Goal: Check status: Check status

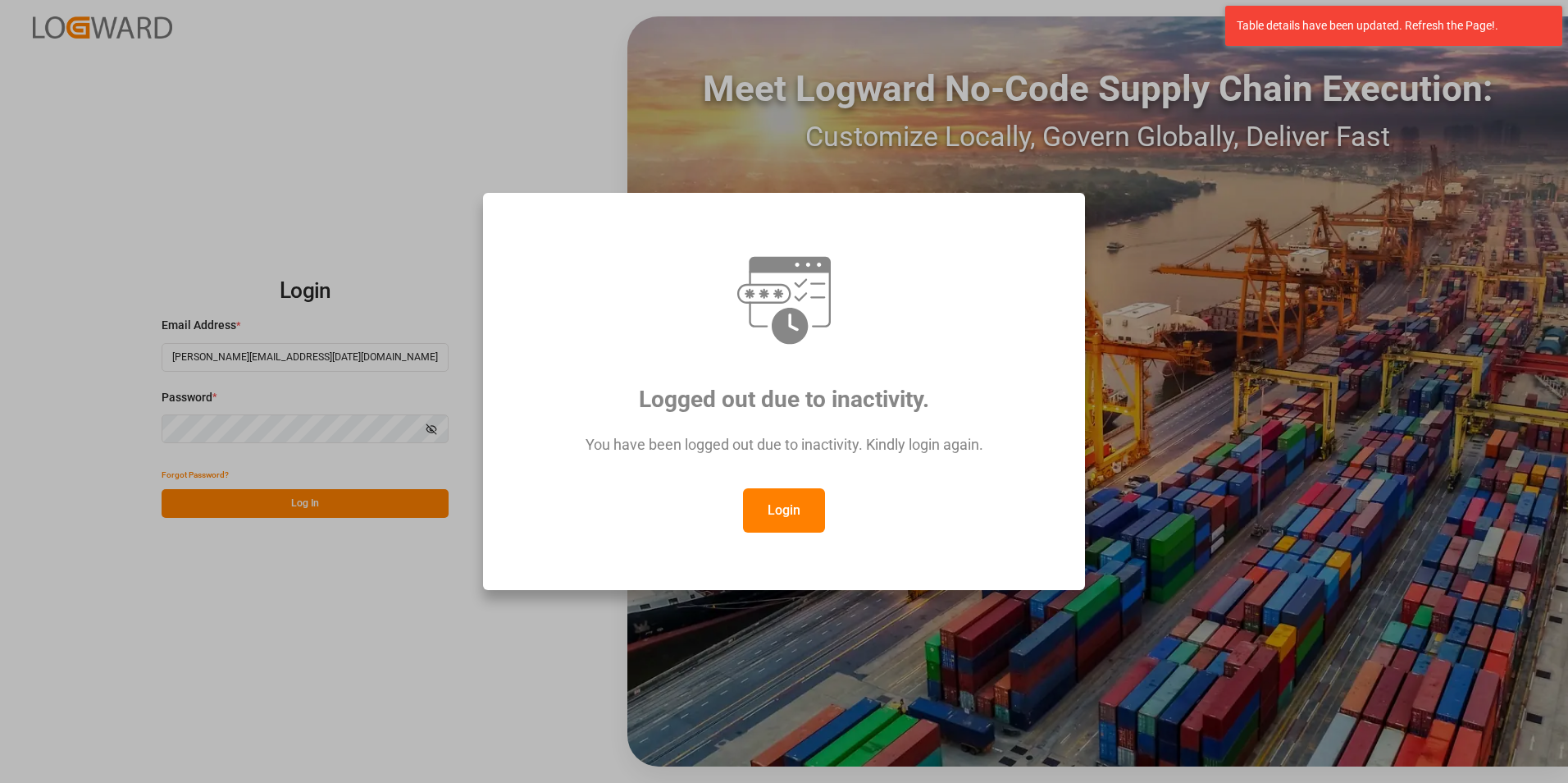
click at [787, 496] on button "Login" at bounding box center [784, 511] width 82 height 44
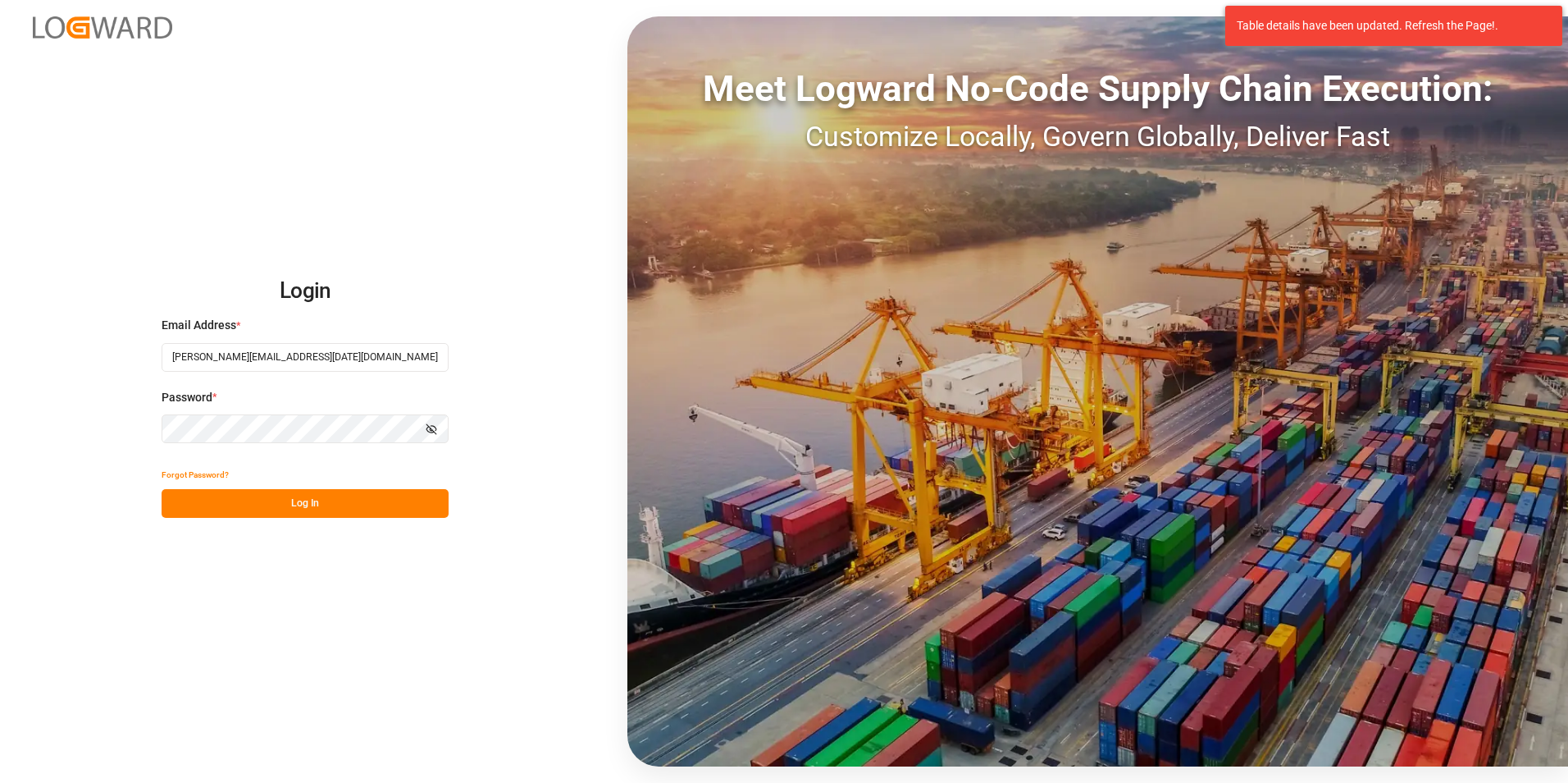
click at [239, 496] on button "Log In" at bounding box center [305, 504] width 287 height 28
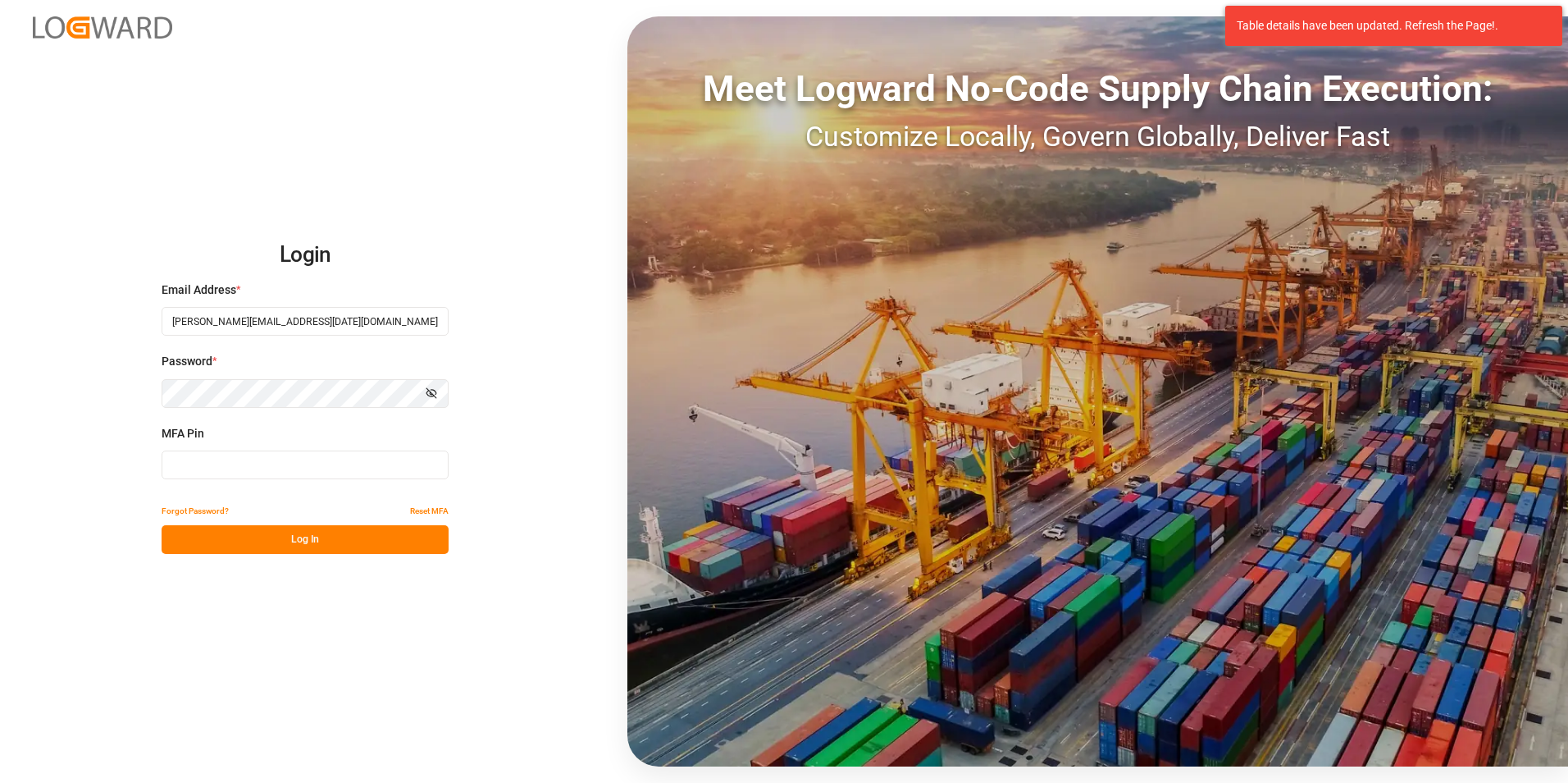
click at [284, 464] on input at bounding box center [305, 464] width 287 height 28
type input "236893"
click at [250, 541] on button "Log In" at bounding box center [305, 539] width 287 height 28
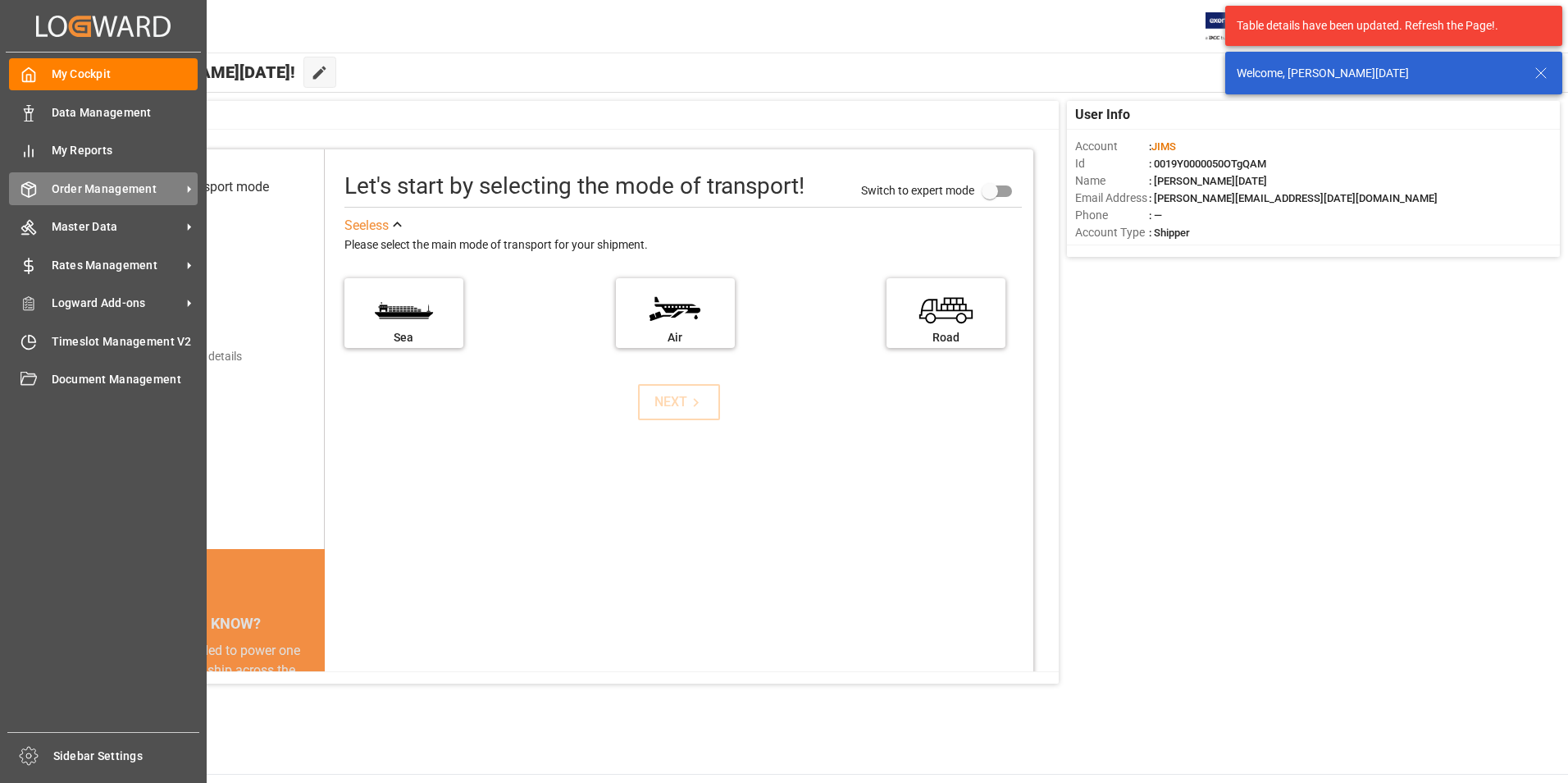
click at [110, 185] on span "Order Management" at bounding box center [117, 189] width 130 height 17
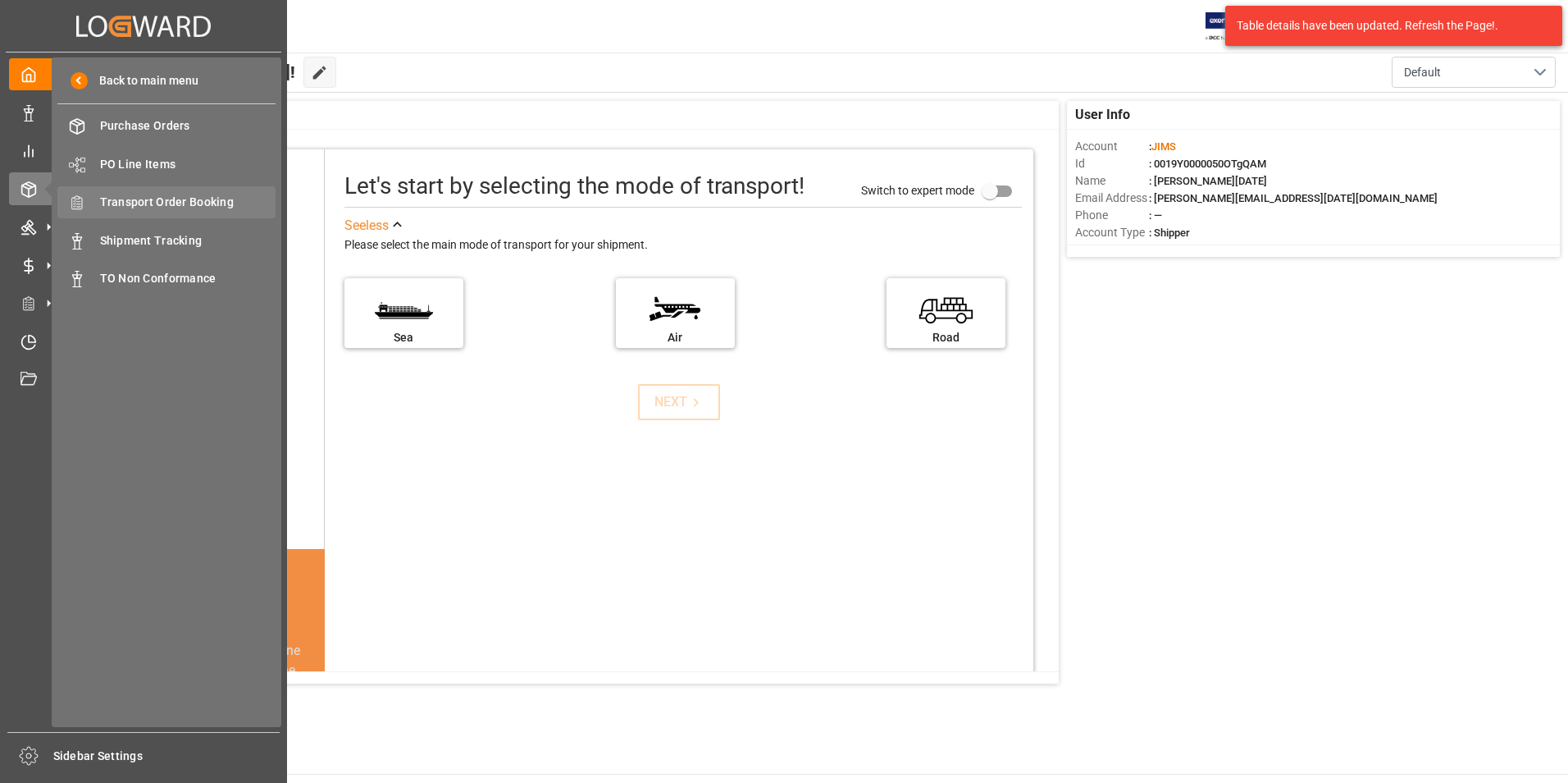
click at [163, 202] on span "Transport Order Booking" at bounding box center [189, 202] width 176 height 17
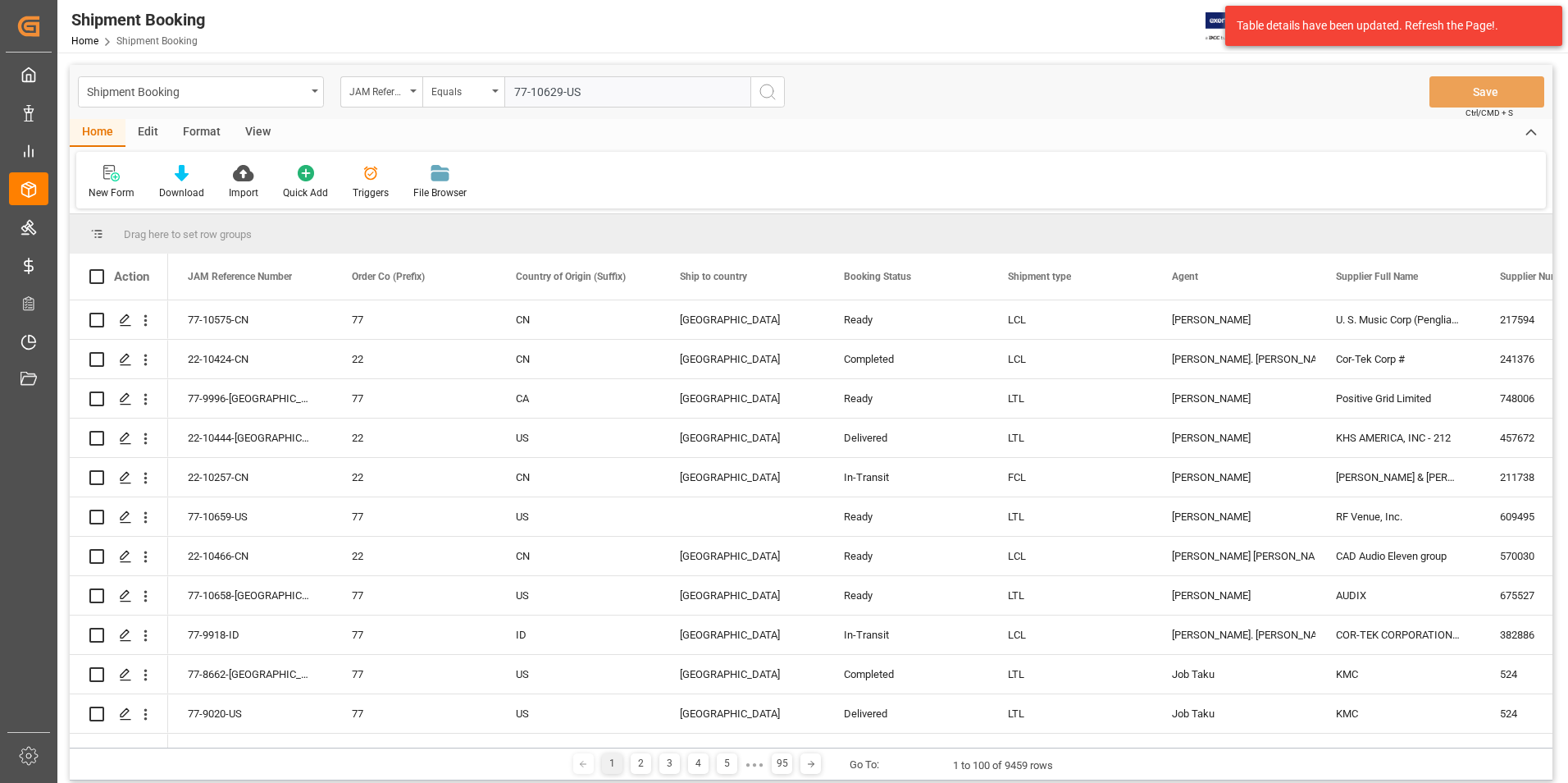
type input "77-10629-US"
click at [764, 89] on icon "search button" at bounding box center [768, 92] width 20 height 20
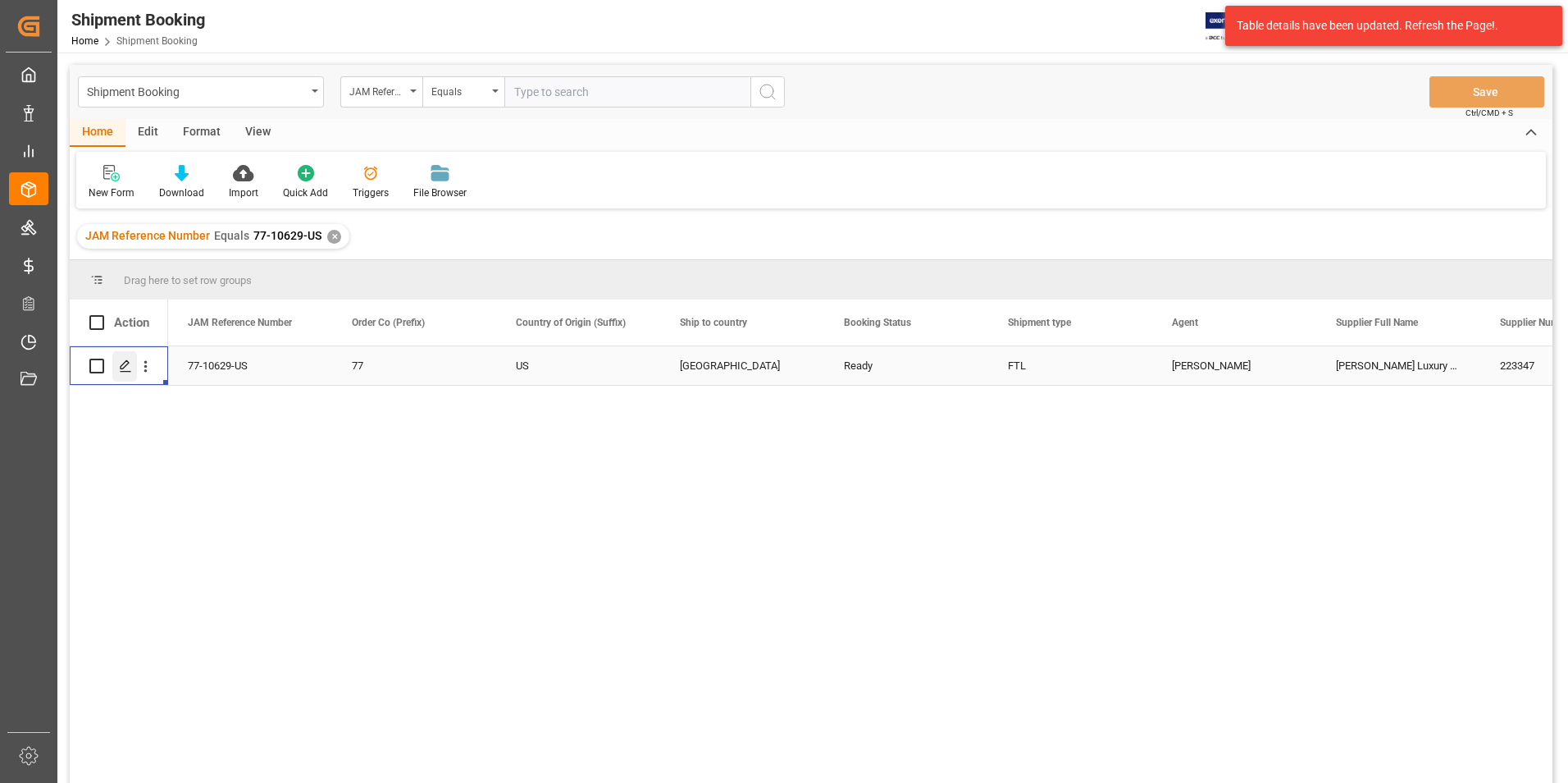
click at [126, 366] on polygon "Press SPACE to select this row." at bounding box center [125, 365] width 8 height 8
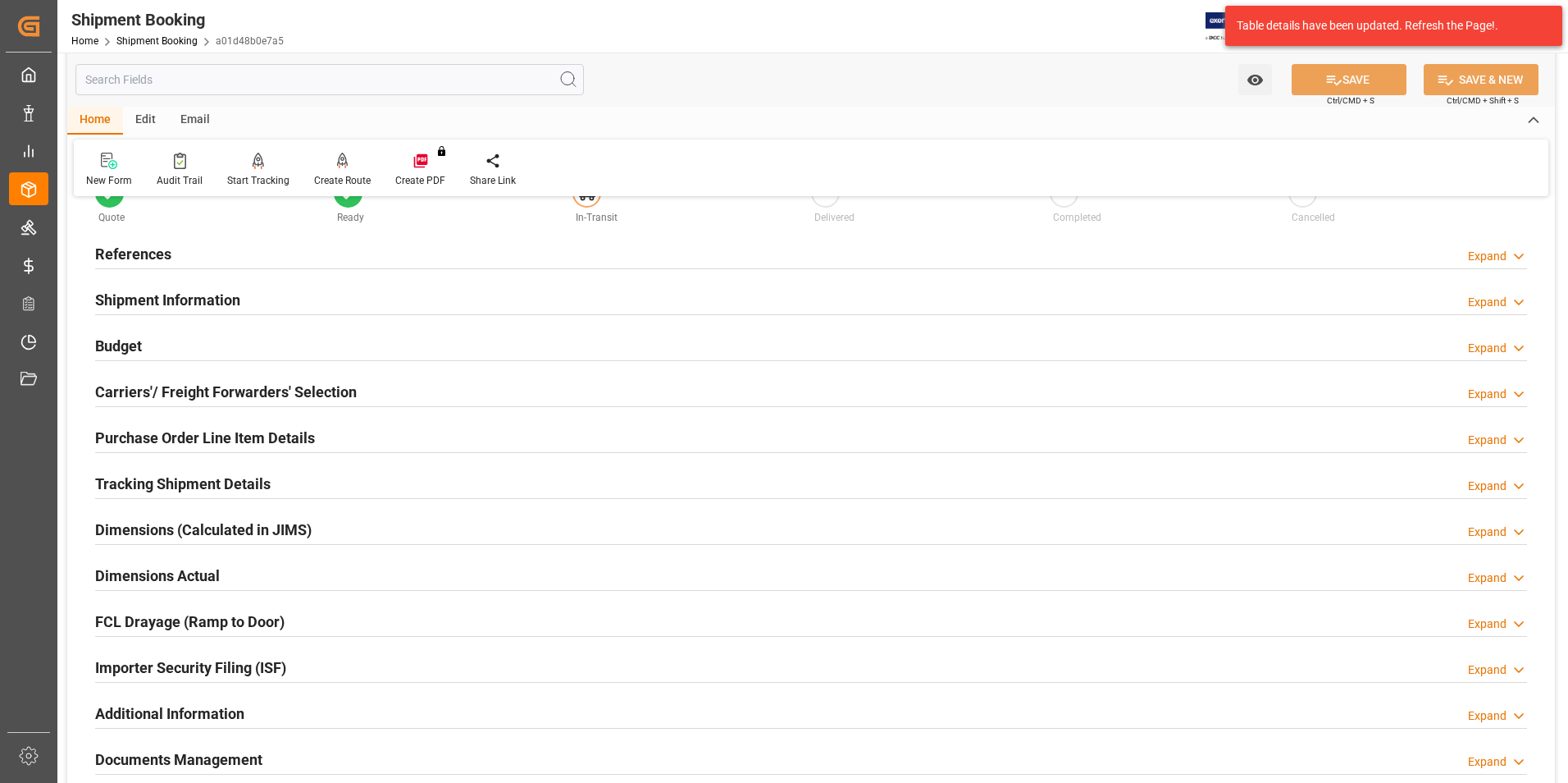
scroll to position [82, 0]
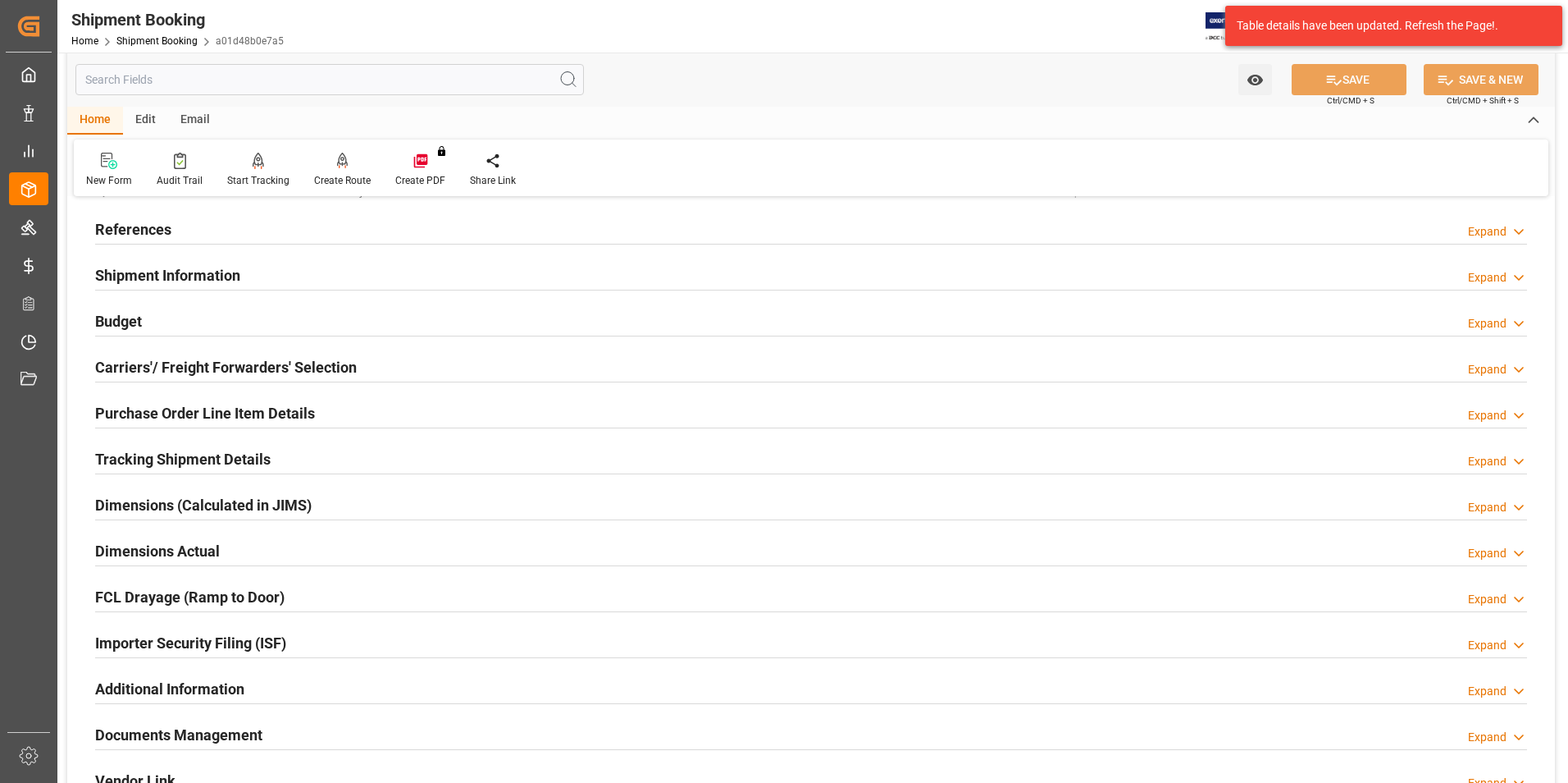
click at [138, 456] on h2 "Tracking Shipment Details" at bounding box center [182, 459] width 175 height 22
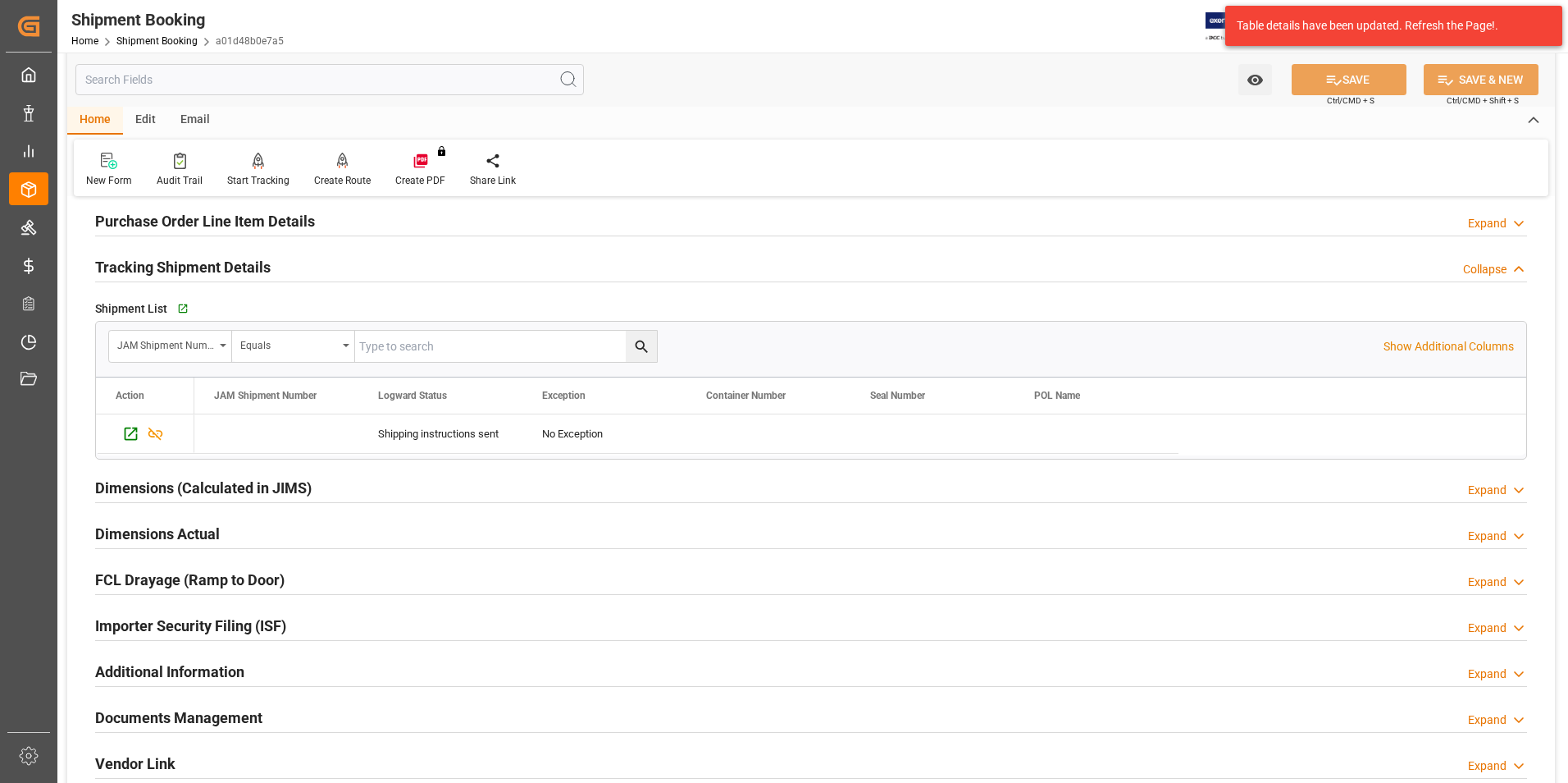
scroll to position [328, 0]
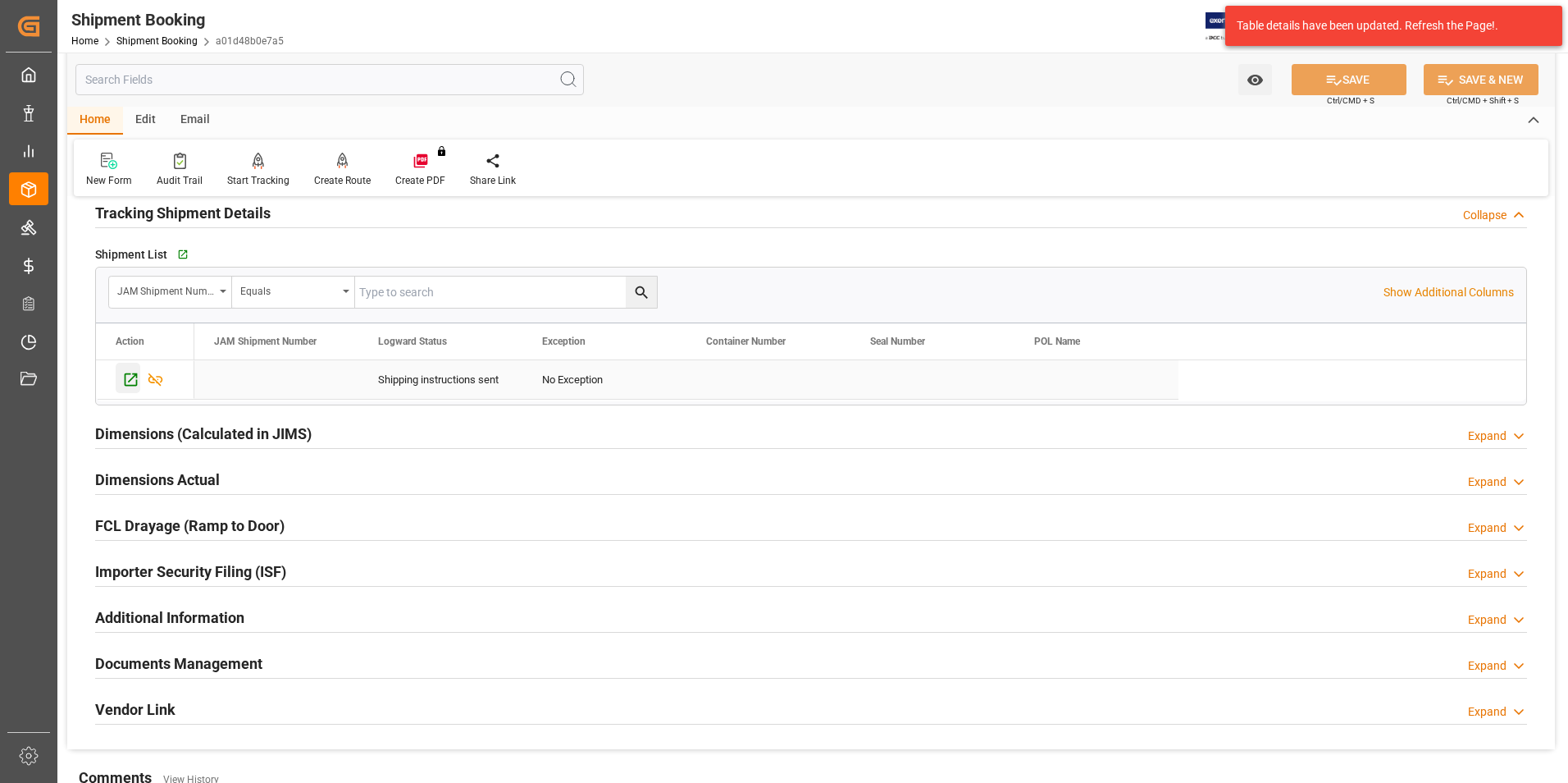
click at [131, 382] on icon "Press SPACE to select this row." at bounding box center [130, 379] width 17 height 17
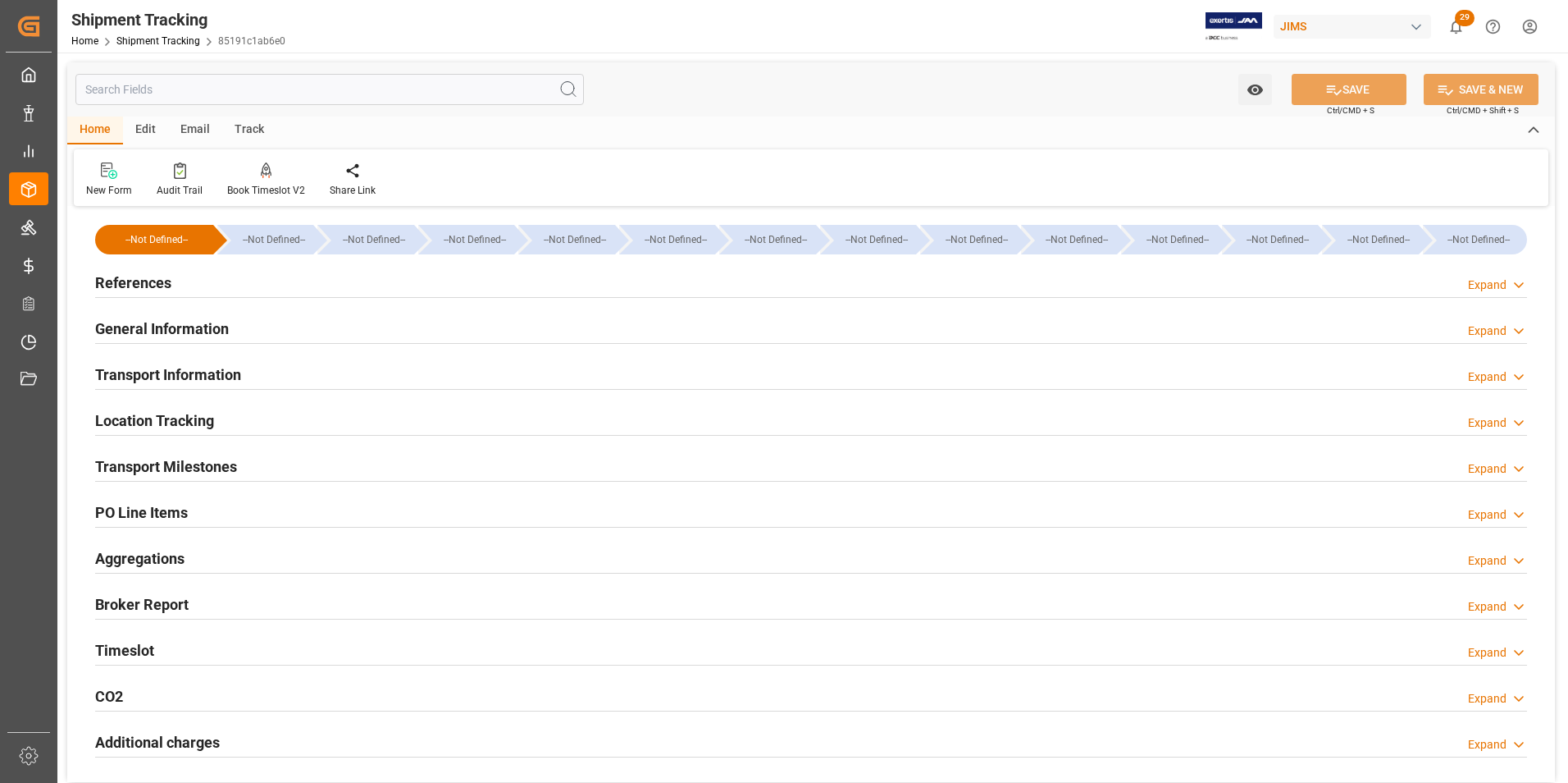
click at [141, 467] on h2 "Transport Milestones" at bounding box center [166, 466] width 142 height 22
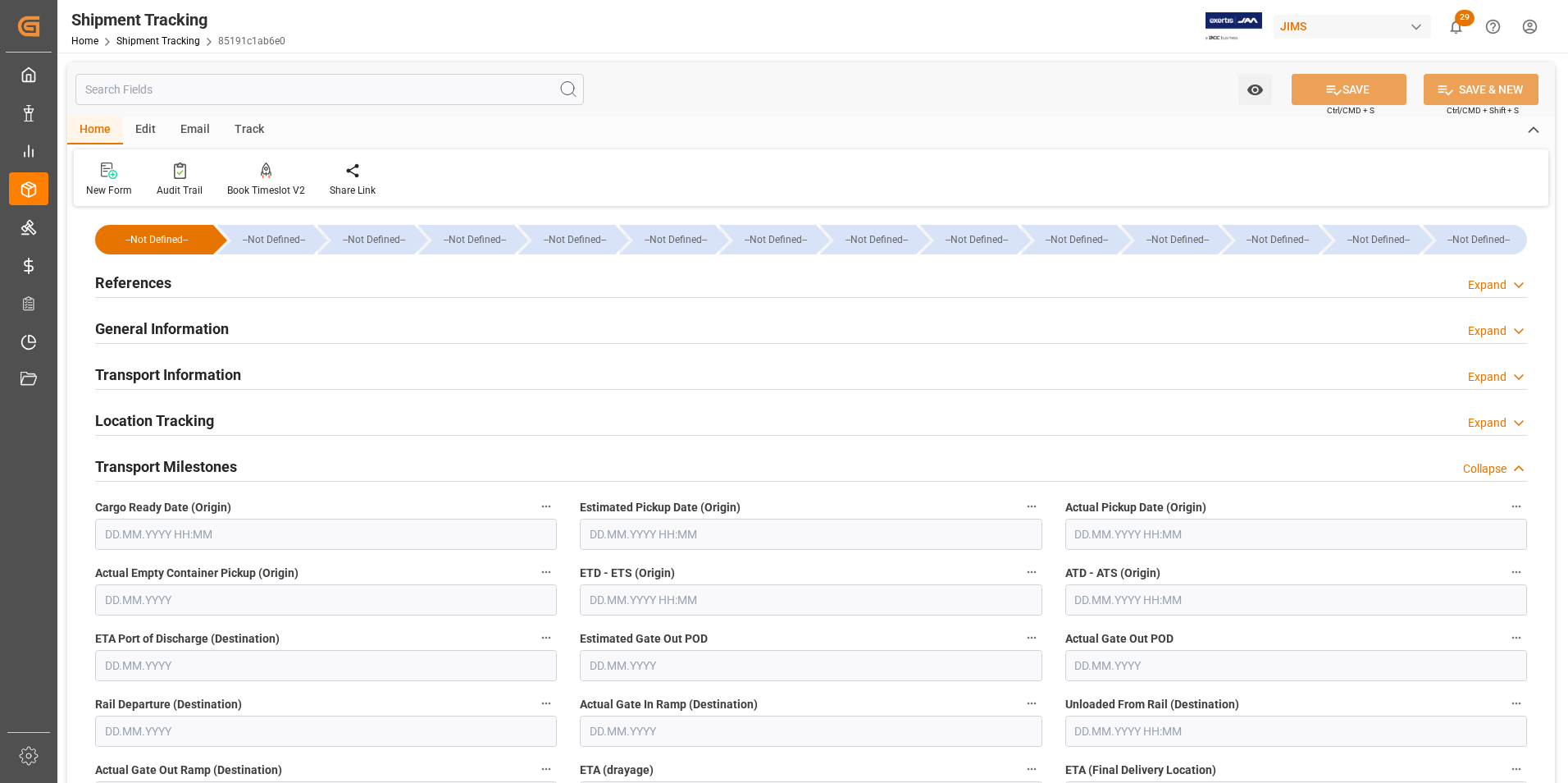
click at [176, 534] on input "text" at bounding box center [326, 534] width 462 height 31
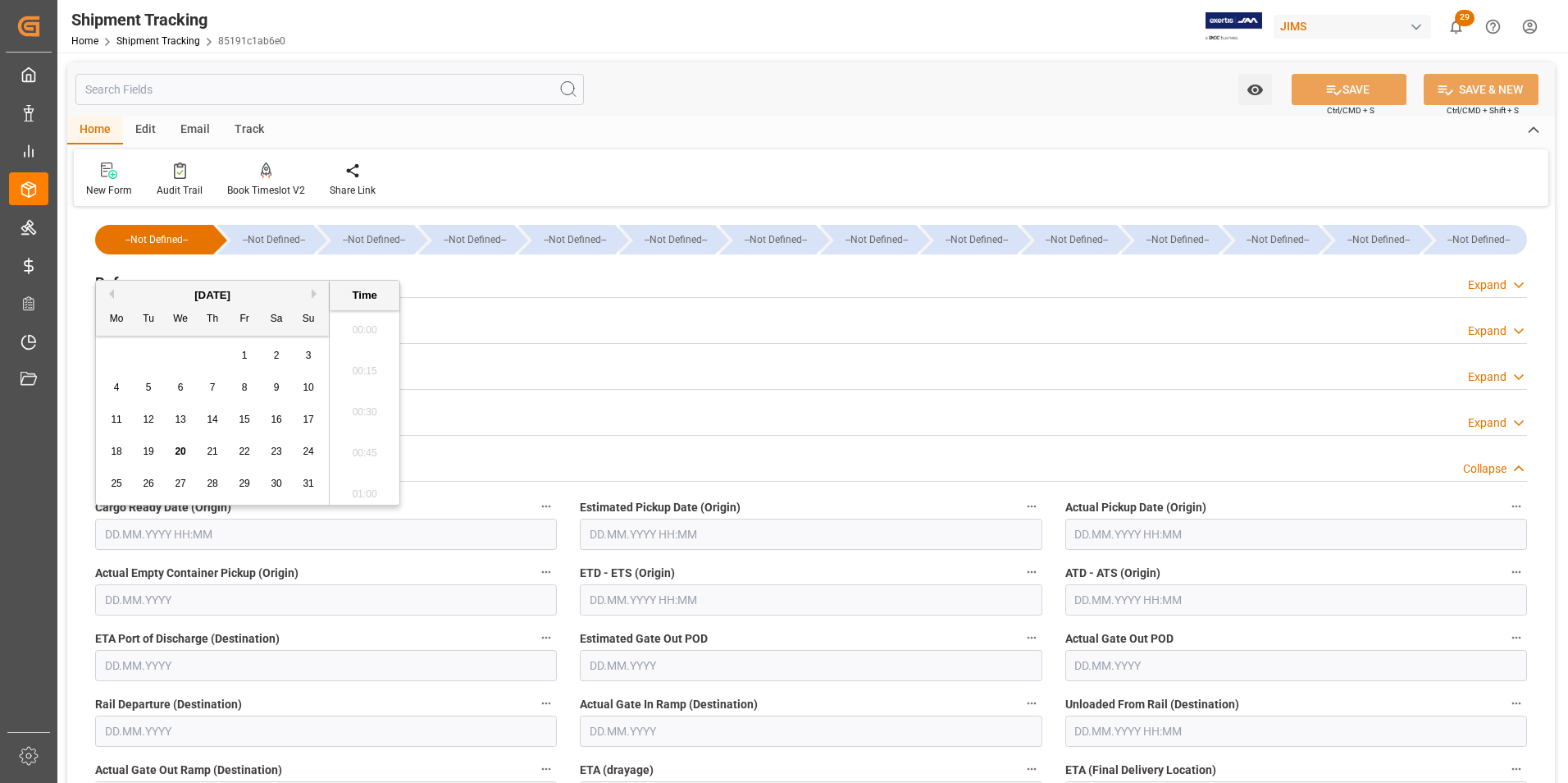
scroll to position [2467, 0]
click at [185, 457] on span "20" at bounding box center [180, 451] width 11 height 12
type input "[DATE] 00:00"
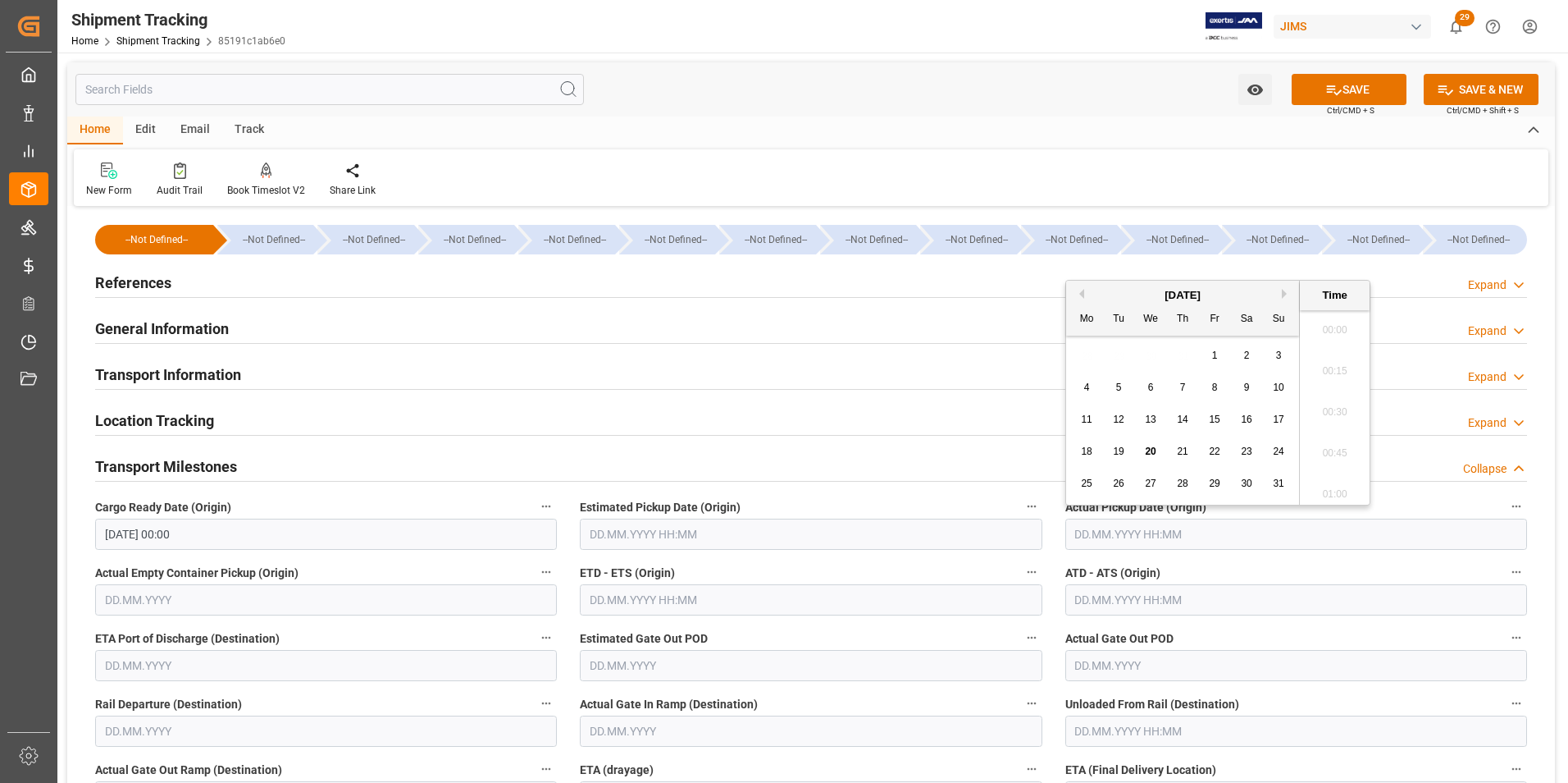
click at [1132, 537] on input "text" at bounding box center [1296, 534] width 462 height 31
click at [1148, 453] on span "20" at bounding box center [1150, 451] width 11 height 12
type input "[DATE] 00:00"
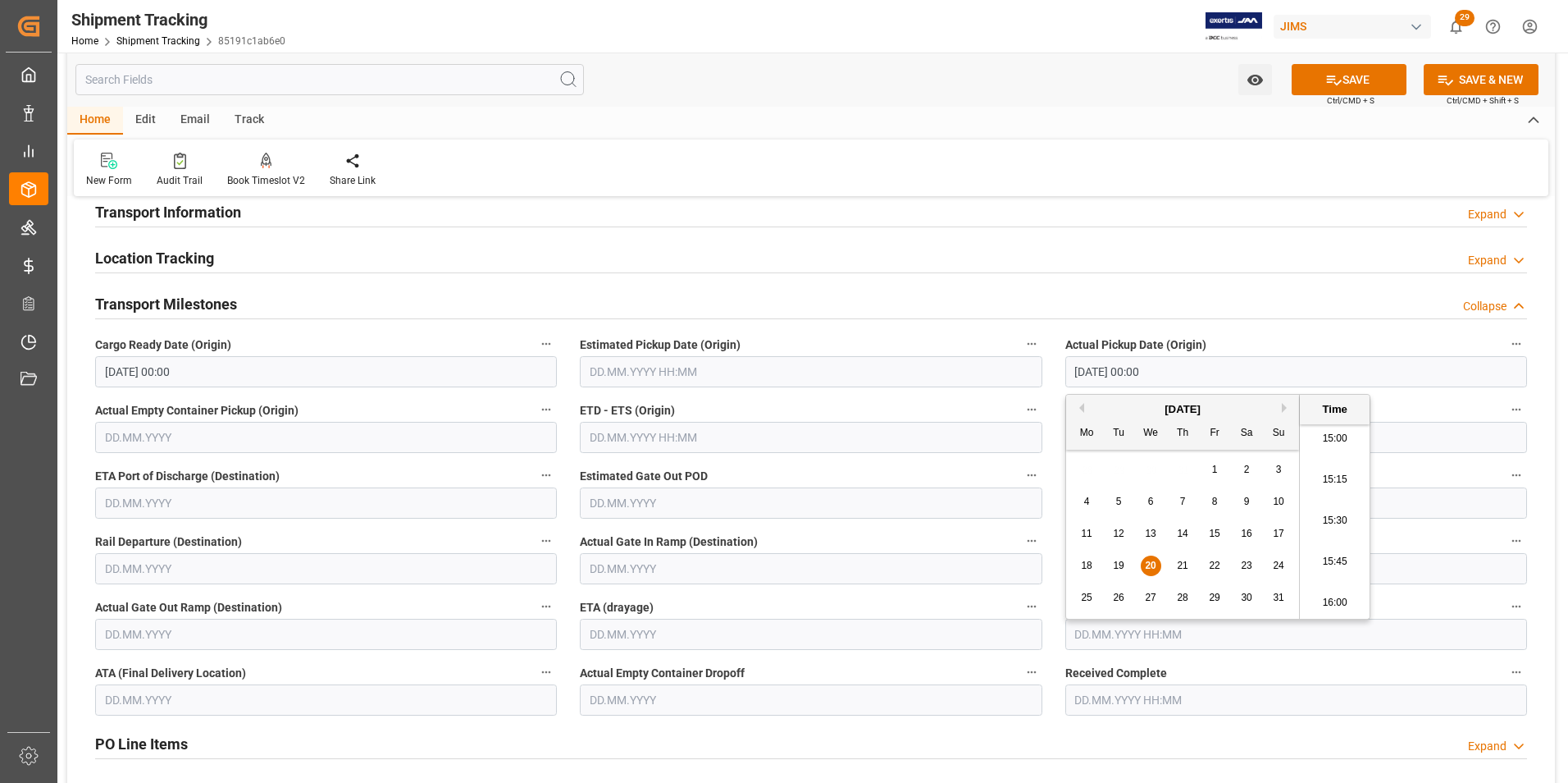
scroll to position [164, 0]
click at [658, 439] on input "text" at bounding box center [810, 435] width 462 height 31
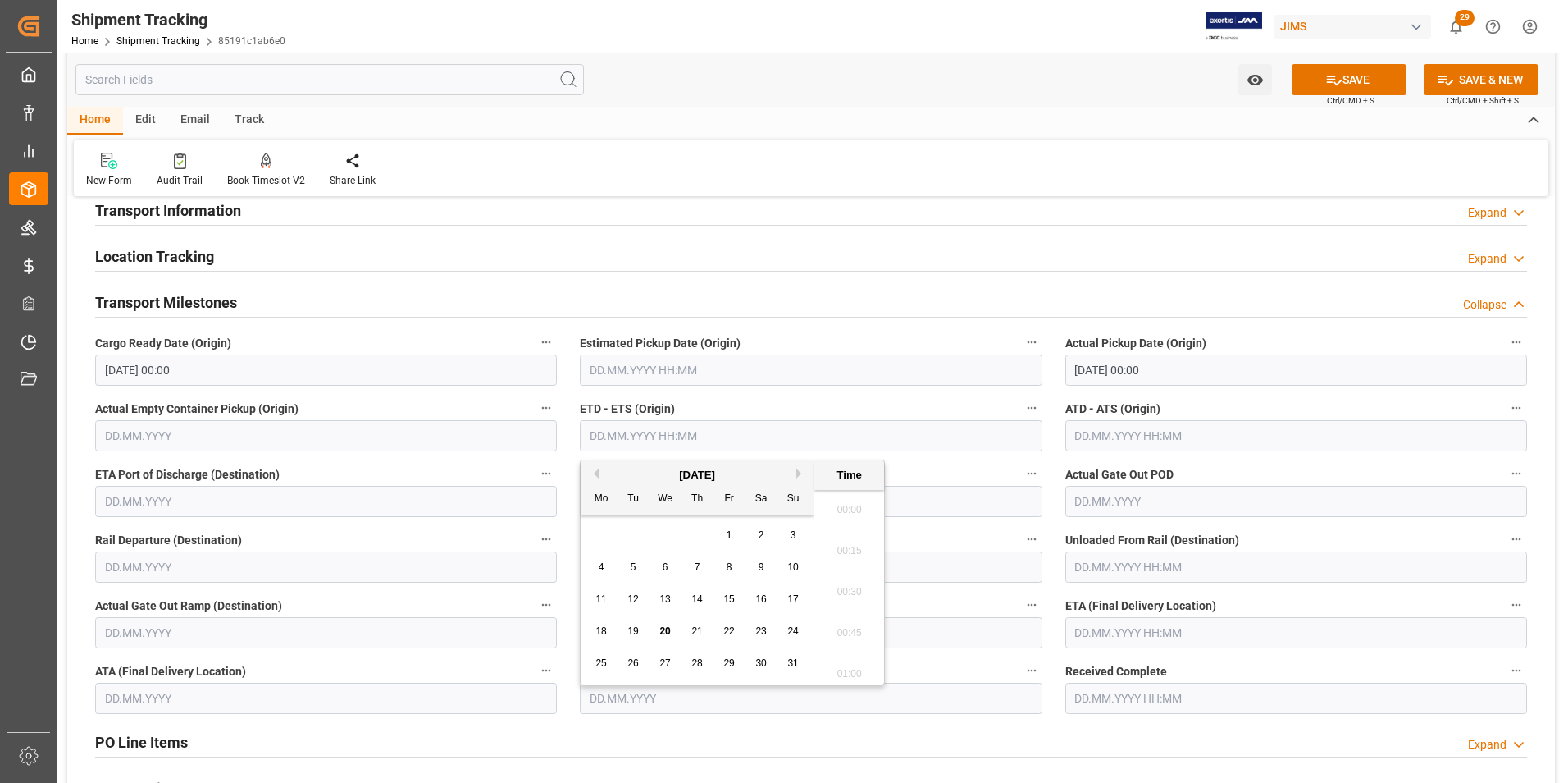
scroll to position [2467, 0]
click at [665, 622] on div "20" at bounding box center [665, 632] width 20 height 20
type input "[DATE] 00:00"
click at [1152, 433] on input "text" at bounding box center [1296, 435] width 462 height 31
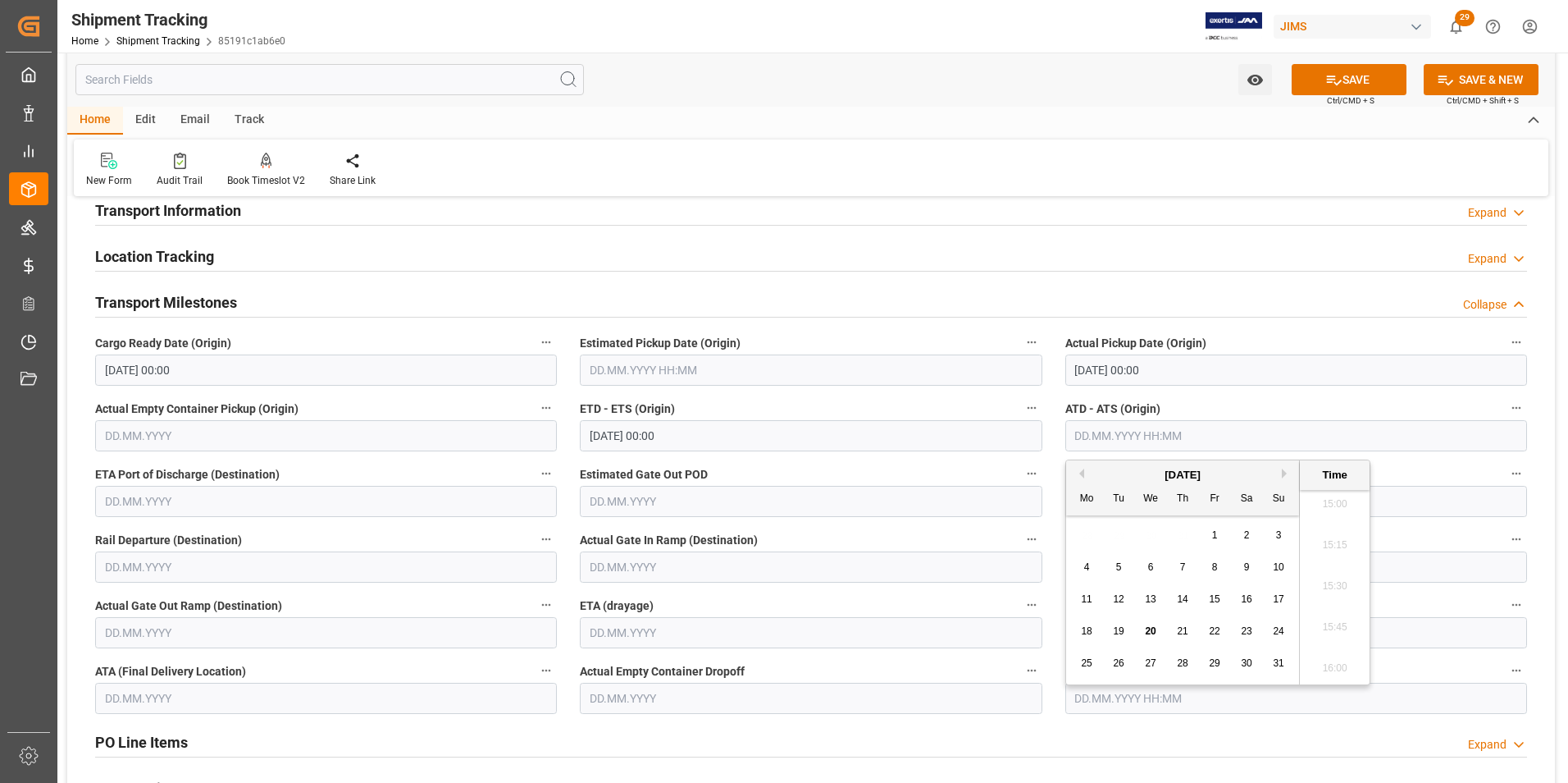
click at [1154, 628] on span "20" at bounding box center [1150, 631] width 11 height 12
type input "[DATE] 00:00"
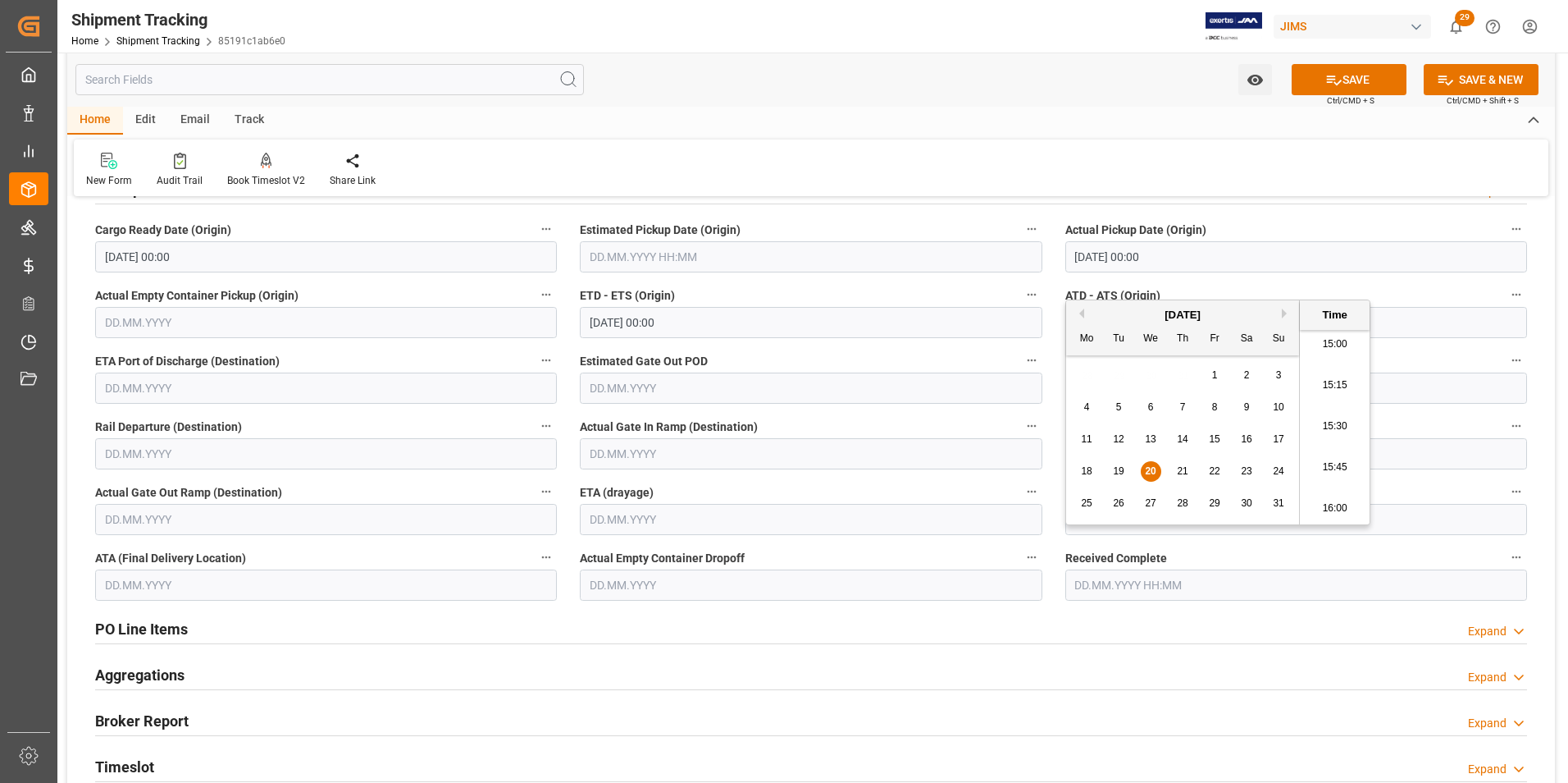
scroll to position [328, 0]
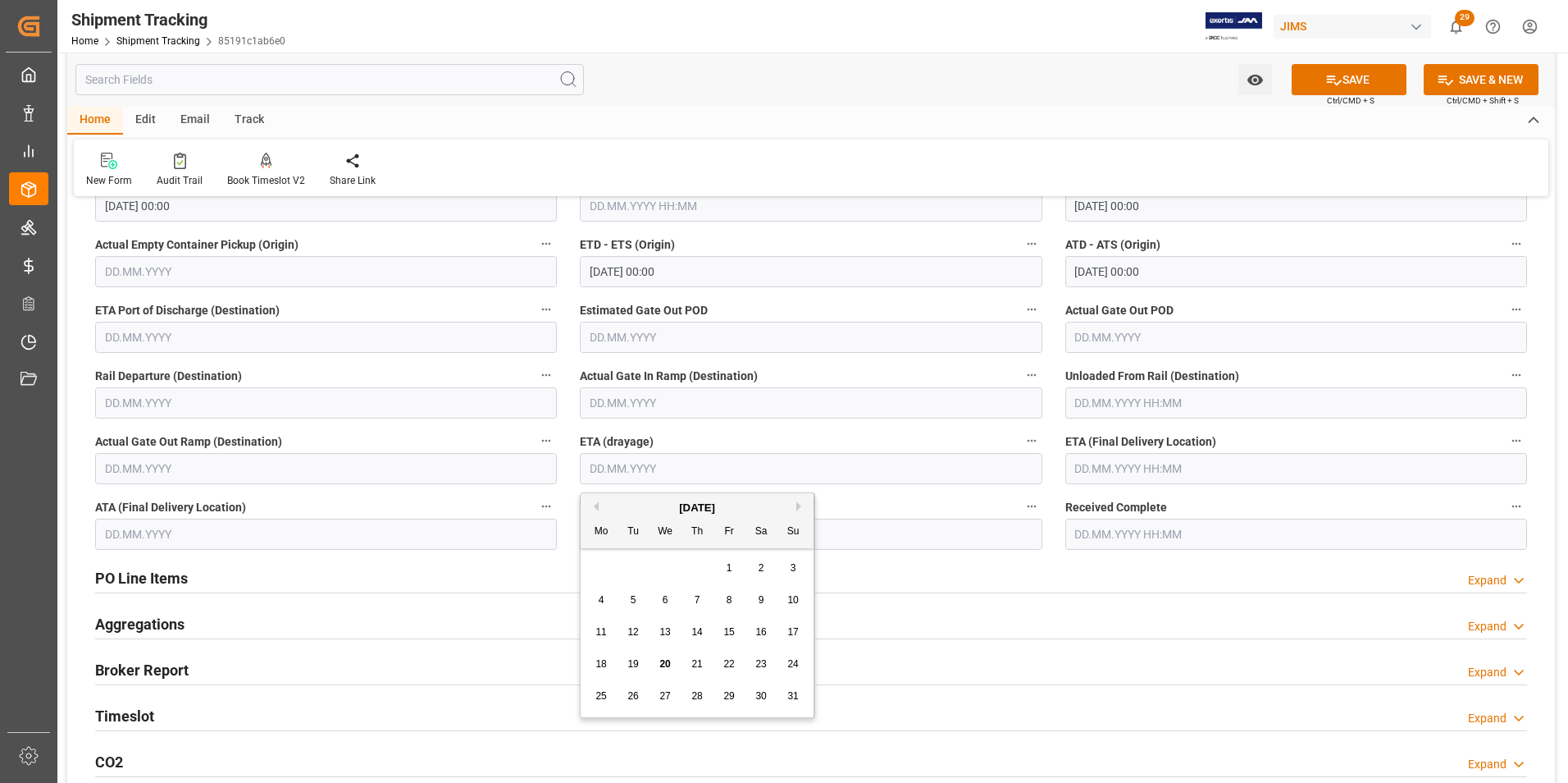
click at [604, 463] on input "text" at bounding box center [810, 468] width 462 height 31
click at [635, 699] on span "26" at bounding box center [633, 696] width 11 height 12
type input "[DATE]"
click at [1364, 77] on button "SAVE" at bounding box center [1349, 79] width 115 height 31
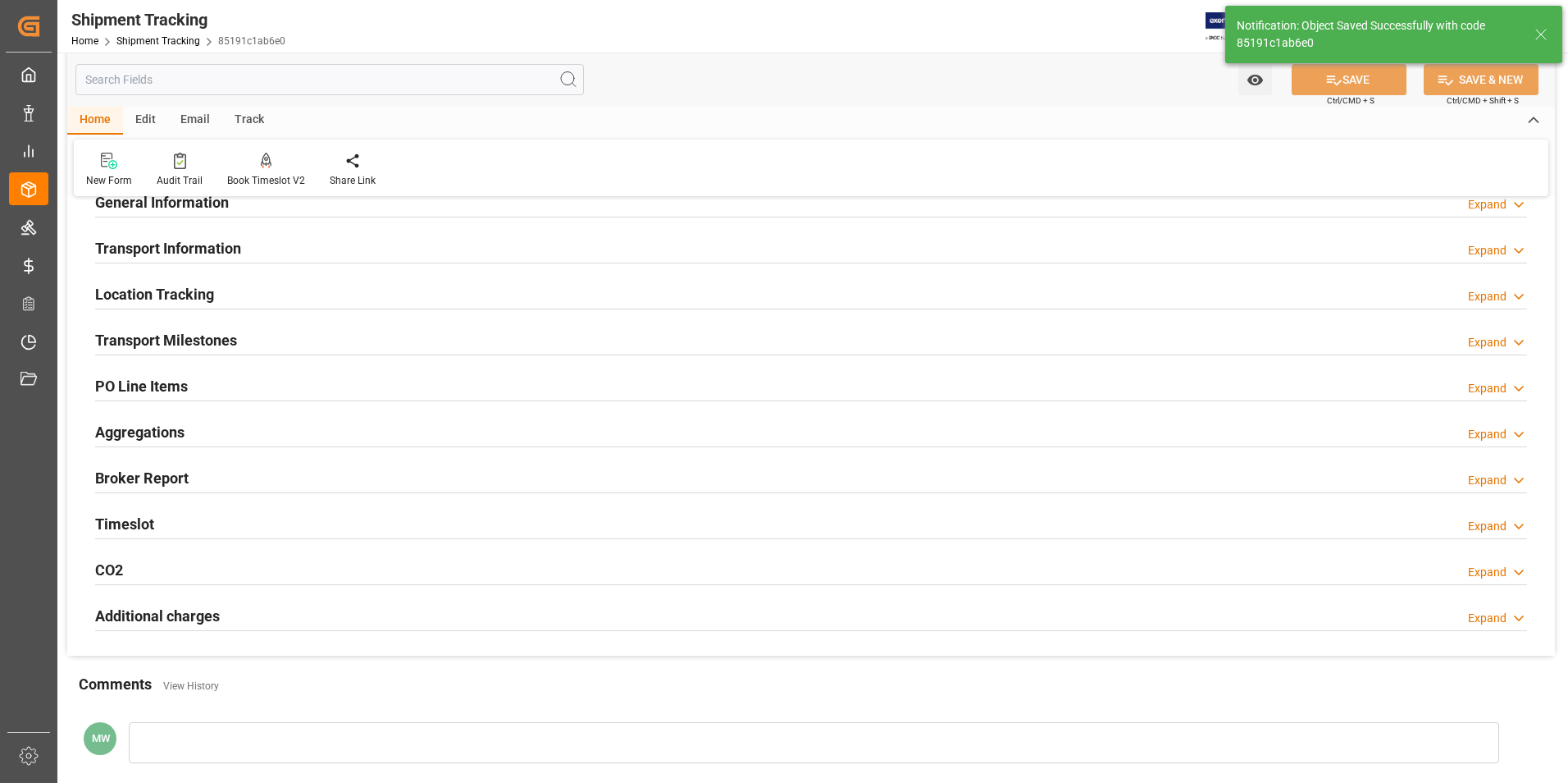
scroll to position [0, 0]
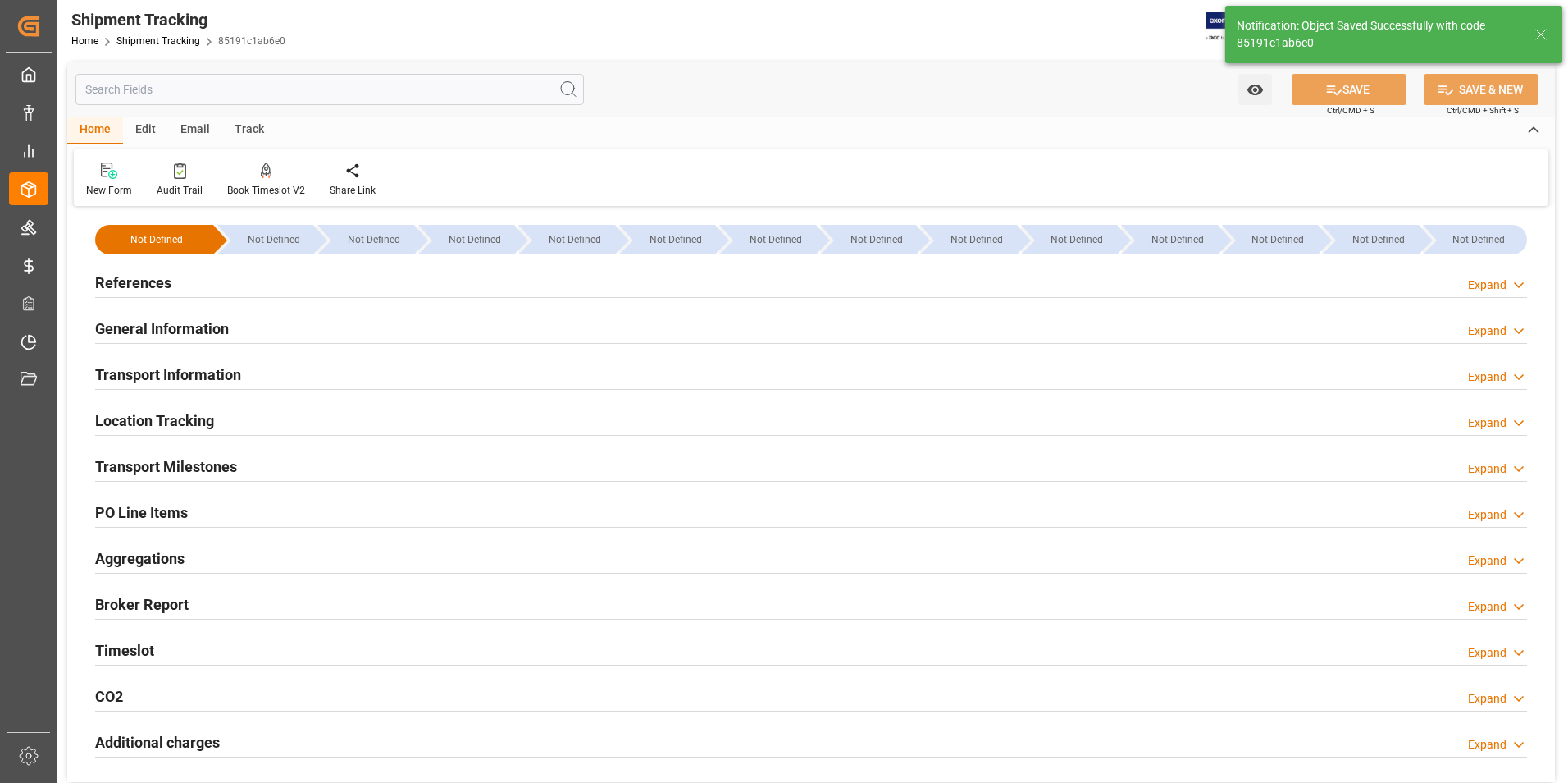
click at [135, 279] on h2 "References" at bounding box center [133, 282] width 76 height 22
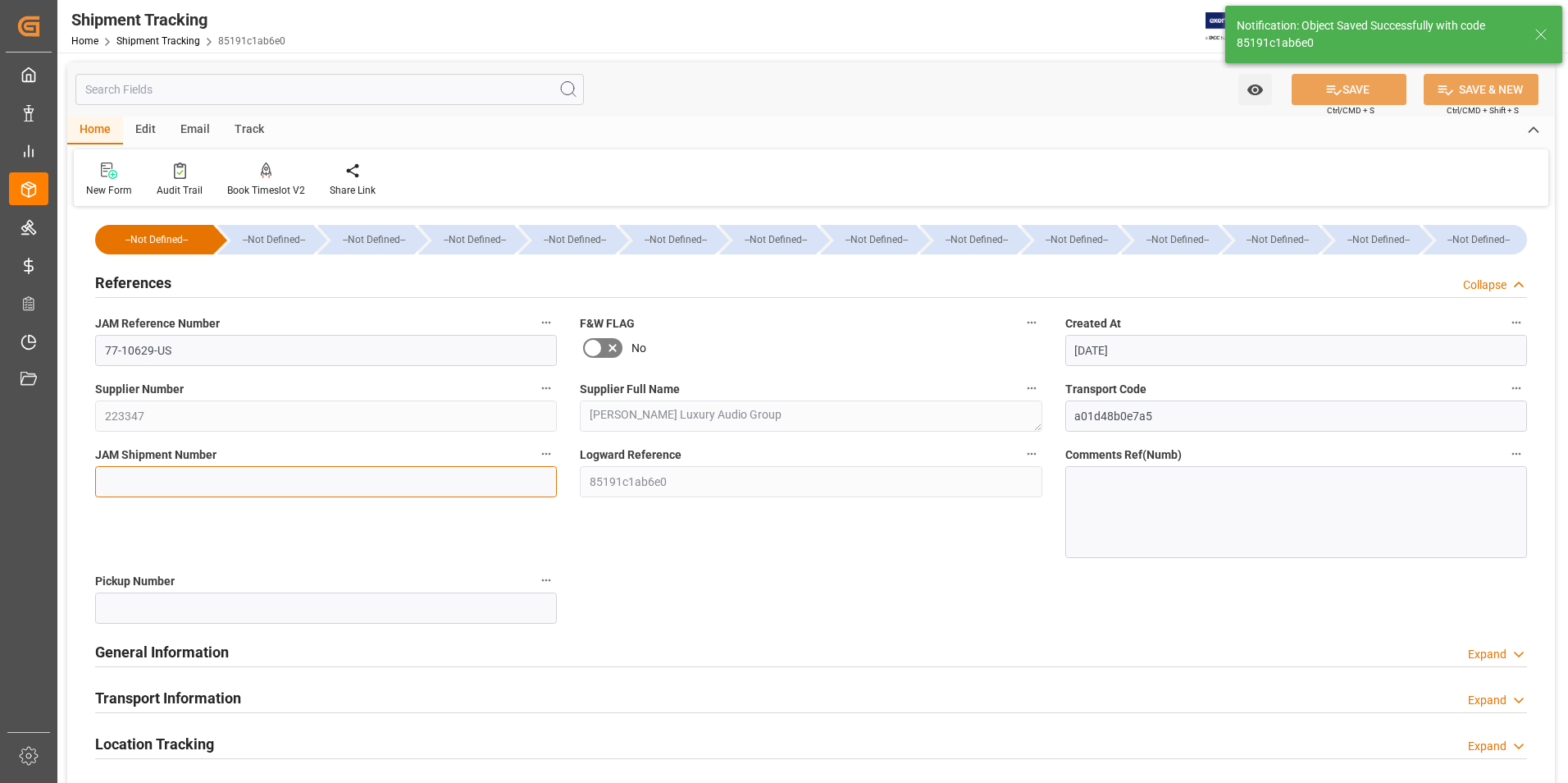
click at [109, 481] on input at bounding box center [326, 481] width 462 height 31
paste input "72656"
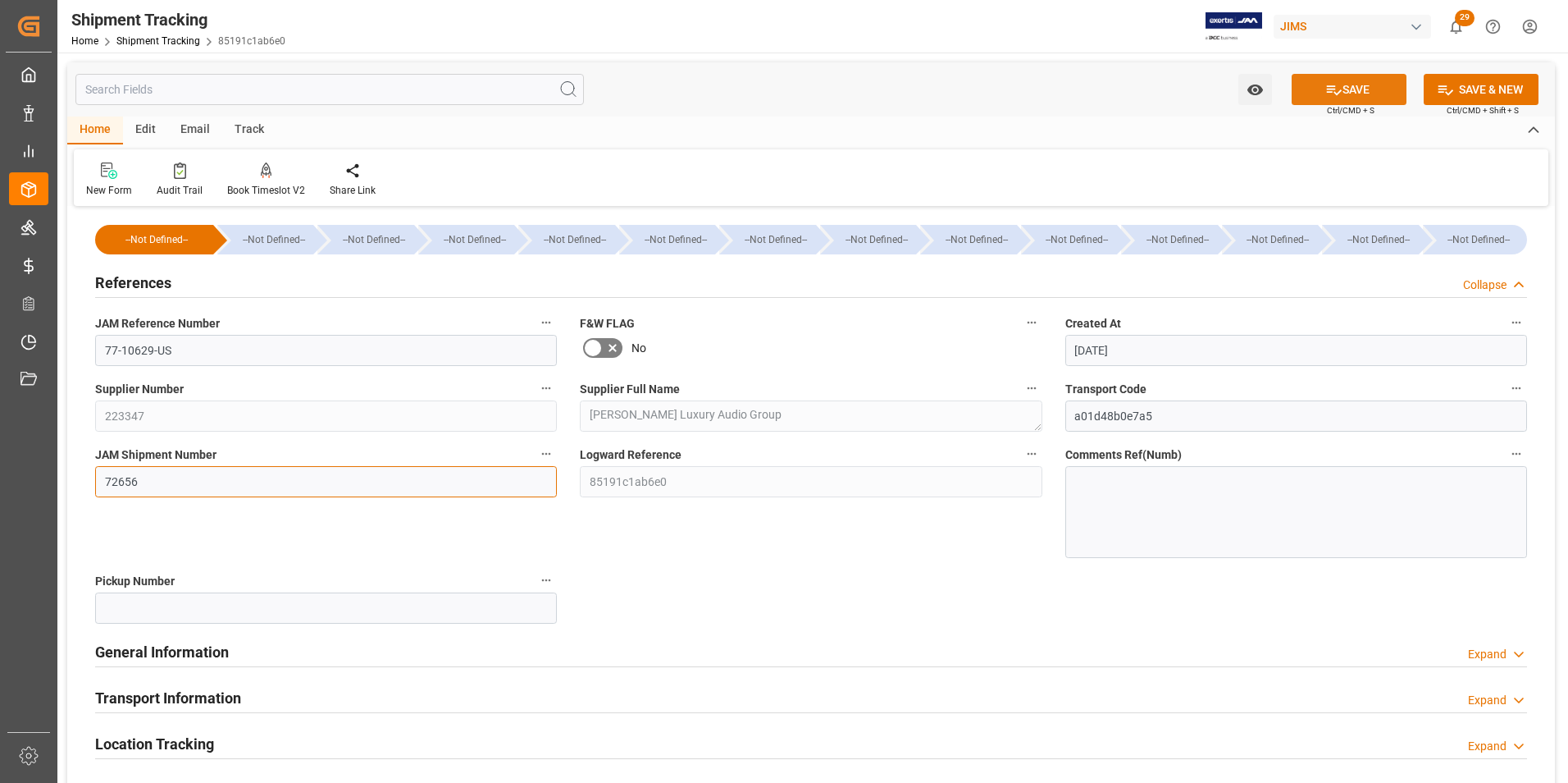
type input "72656"
click at [1363, 91] on button "SAVE" at bounding box center [1349, 89] width 115 height 31
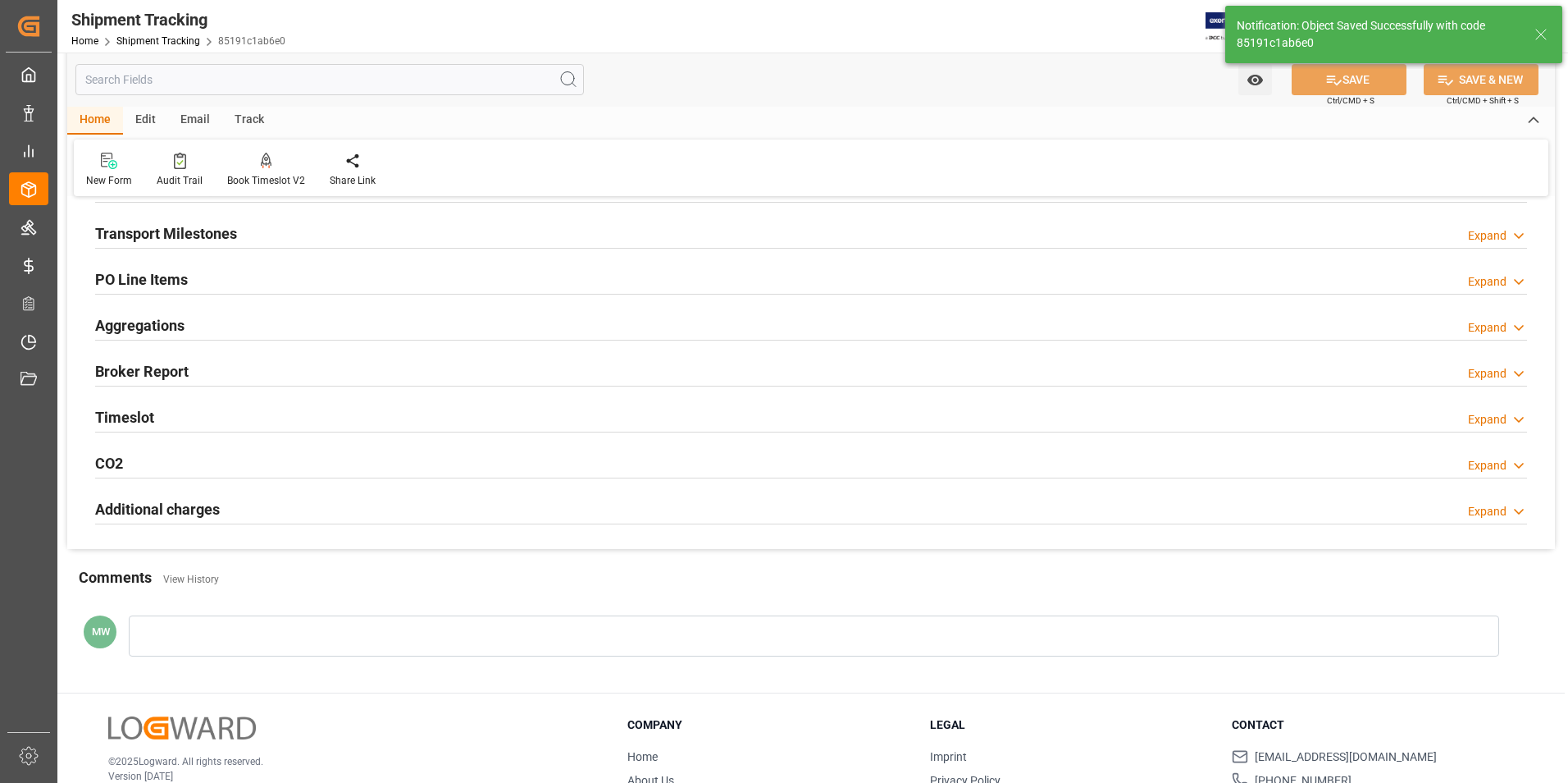
scroll to position [246, 0]
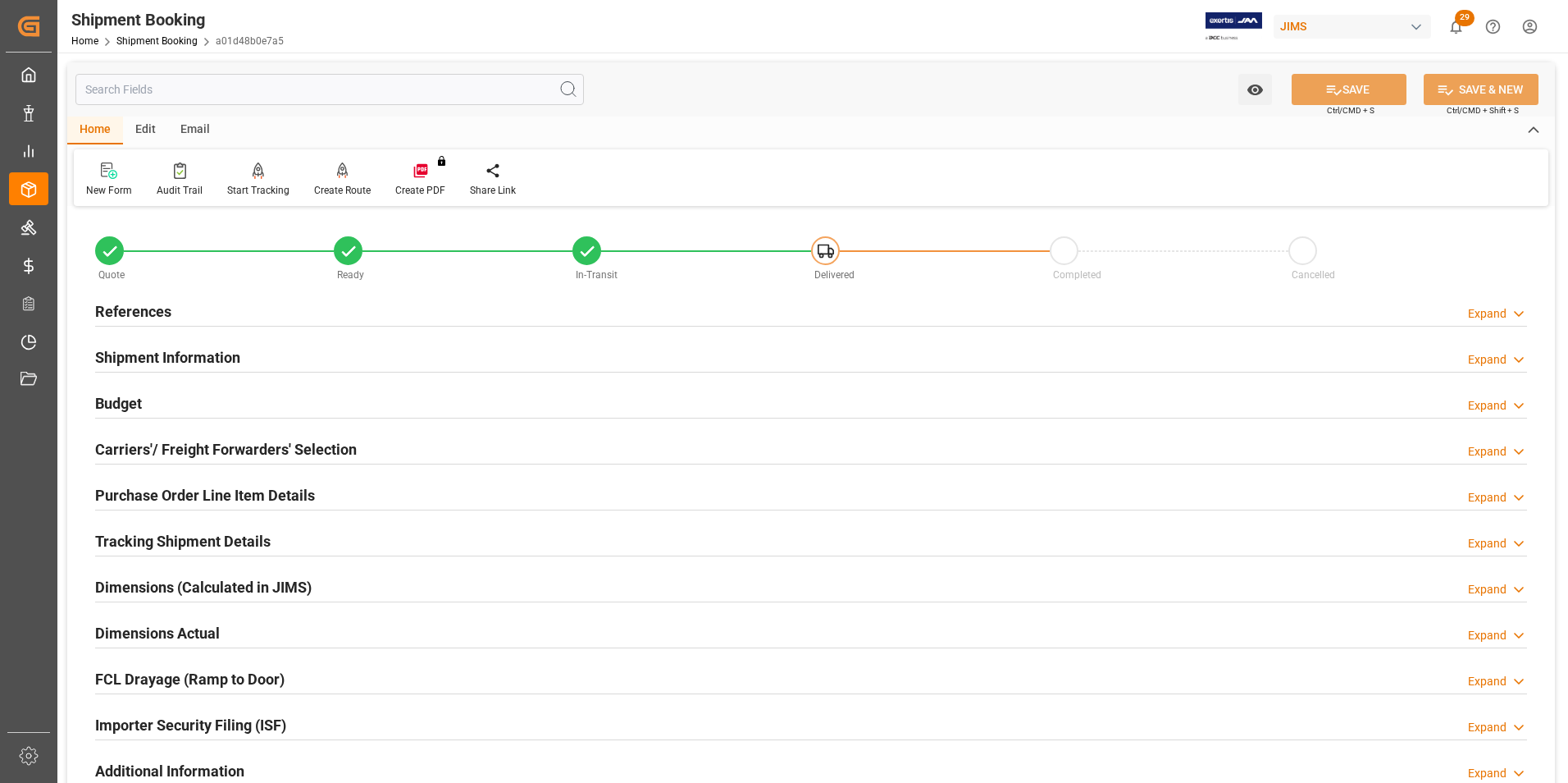
click at [157, 639] on h2 "Dimensions Actual" at bounding box center [157, 633] width 125 height 22
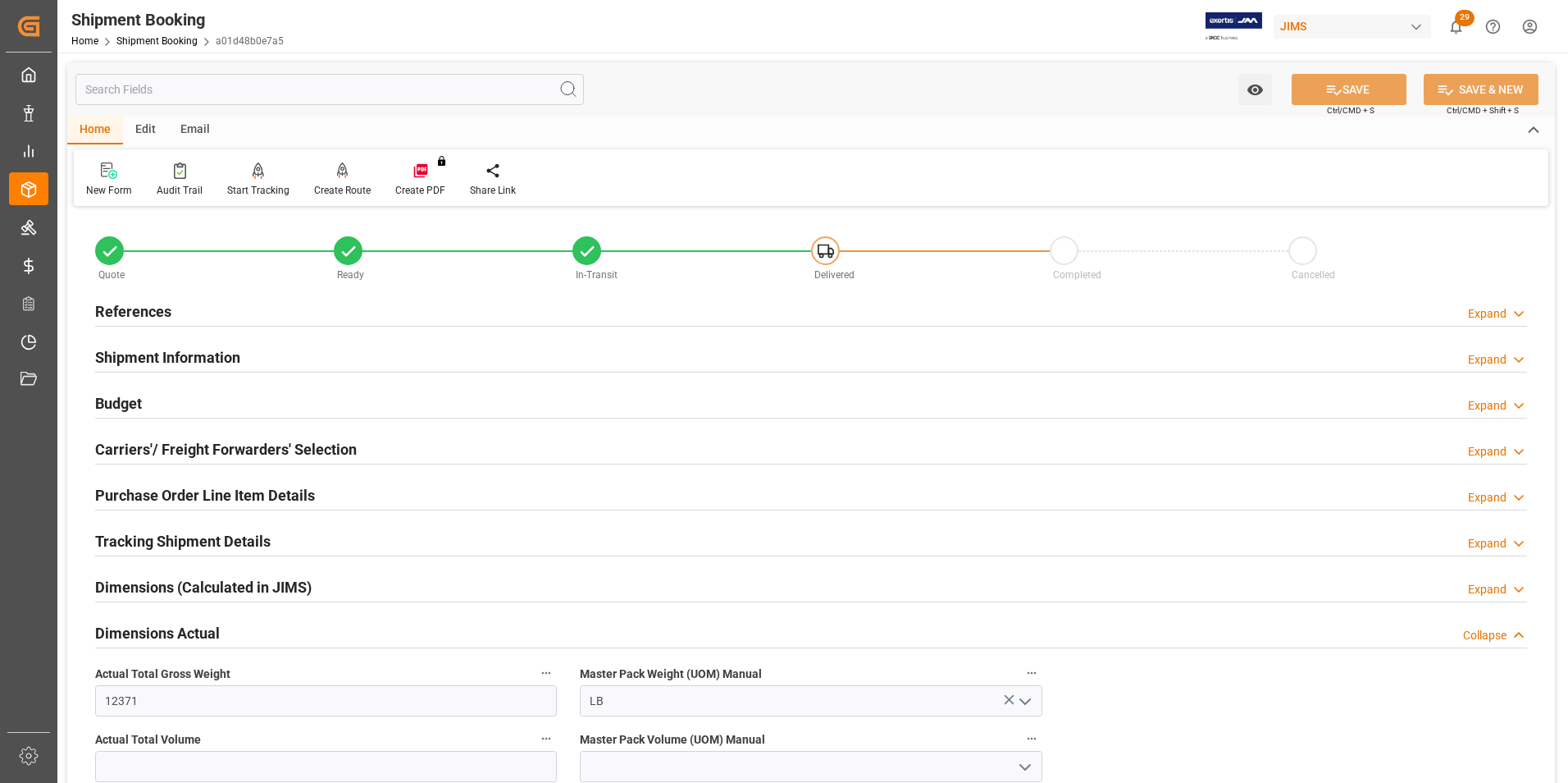
click at [157, 449] on h2 "Carriers'/ Freight Forwarders' Selection" at bounding box center [226, 448] width 261 height 22
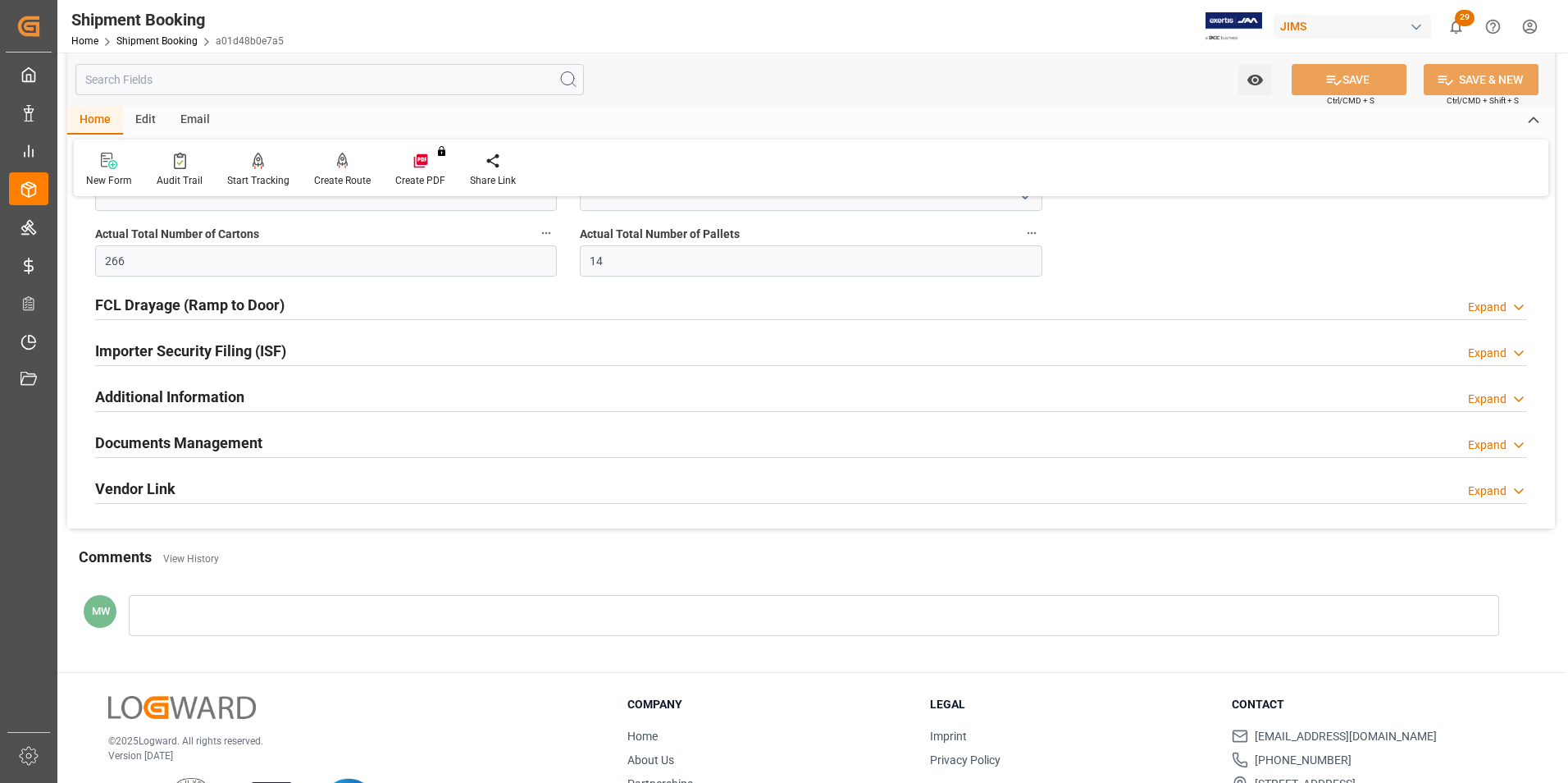
scroll to position [985, 0]
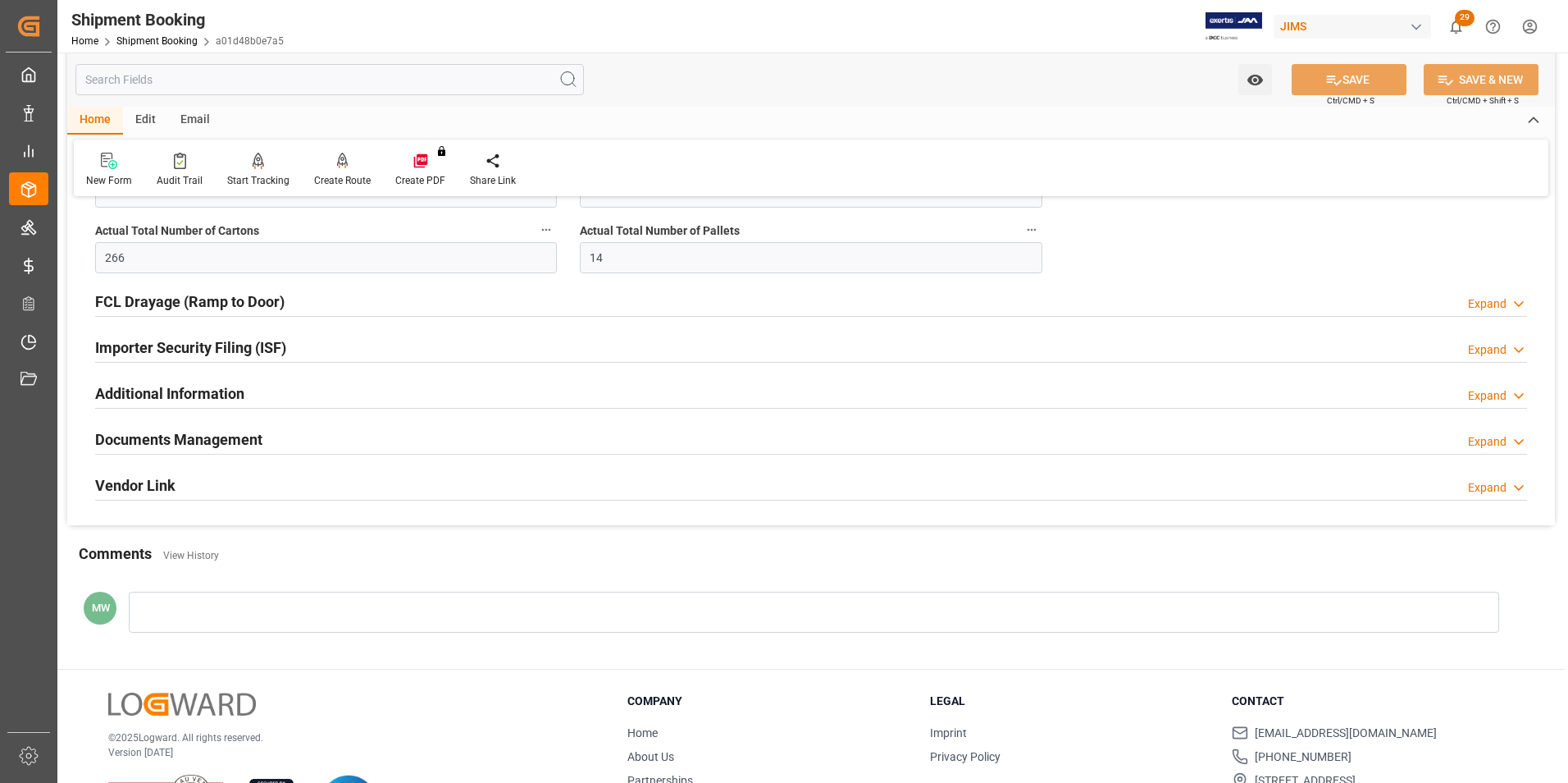
click at [183, 432] on h2 "Documents Management" at bounding box center [179, 439] width 167 height 22
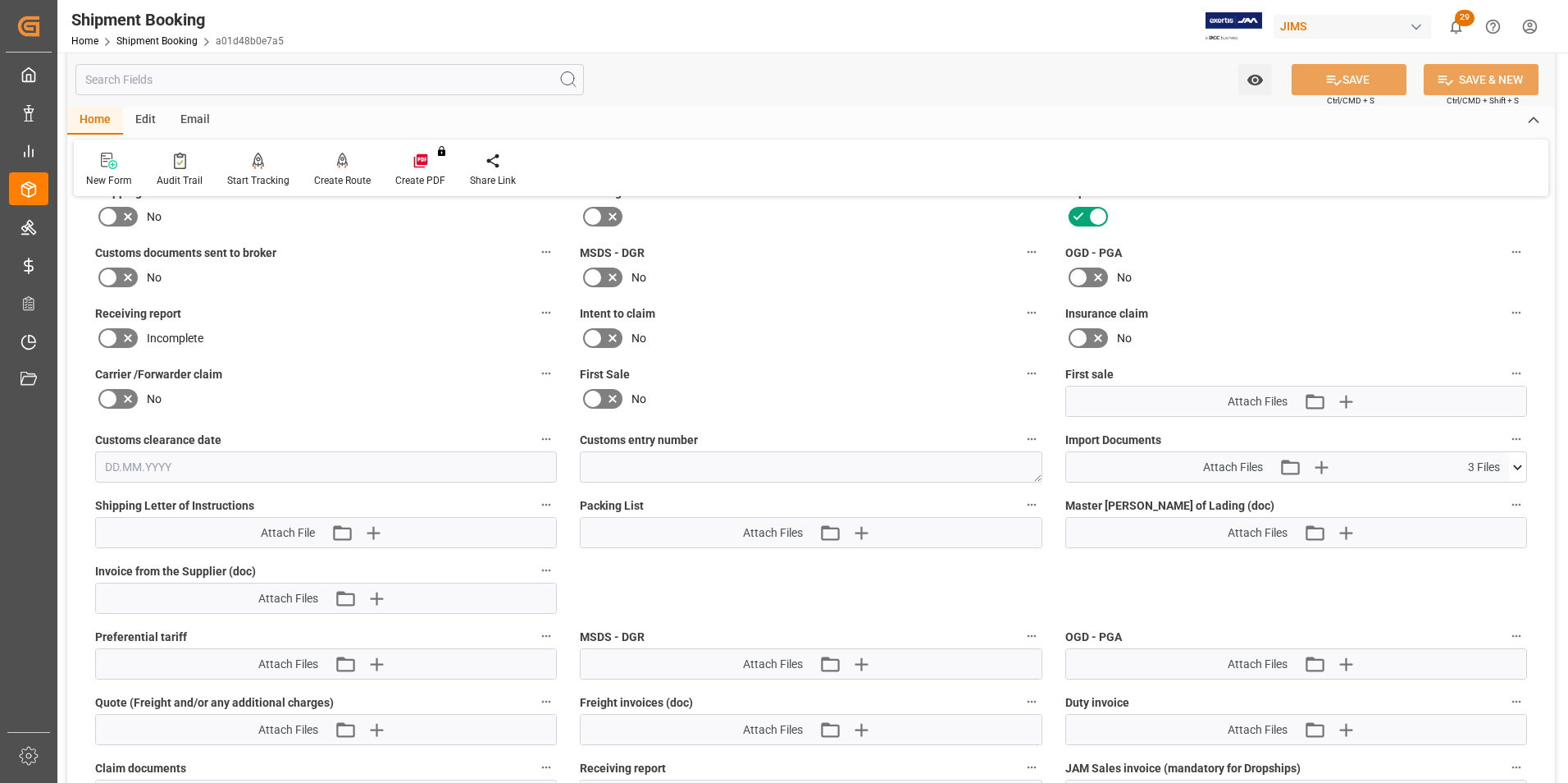
scroll to position [1313, 0]
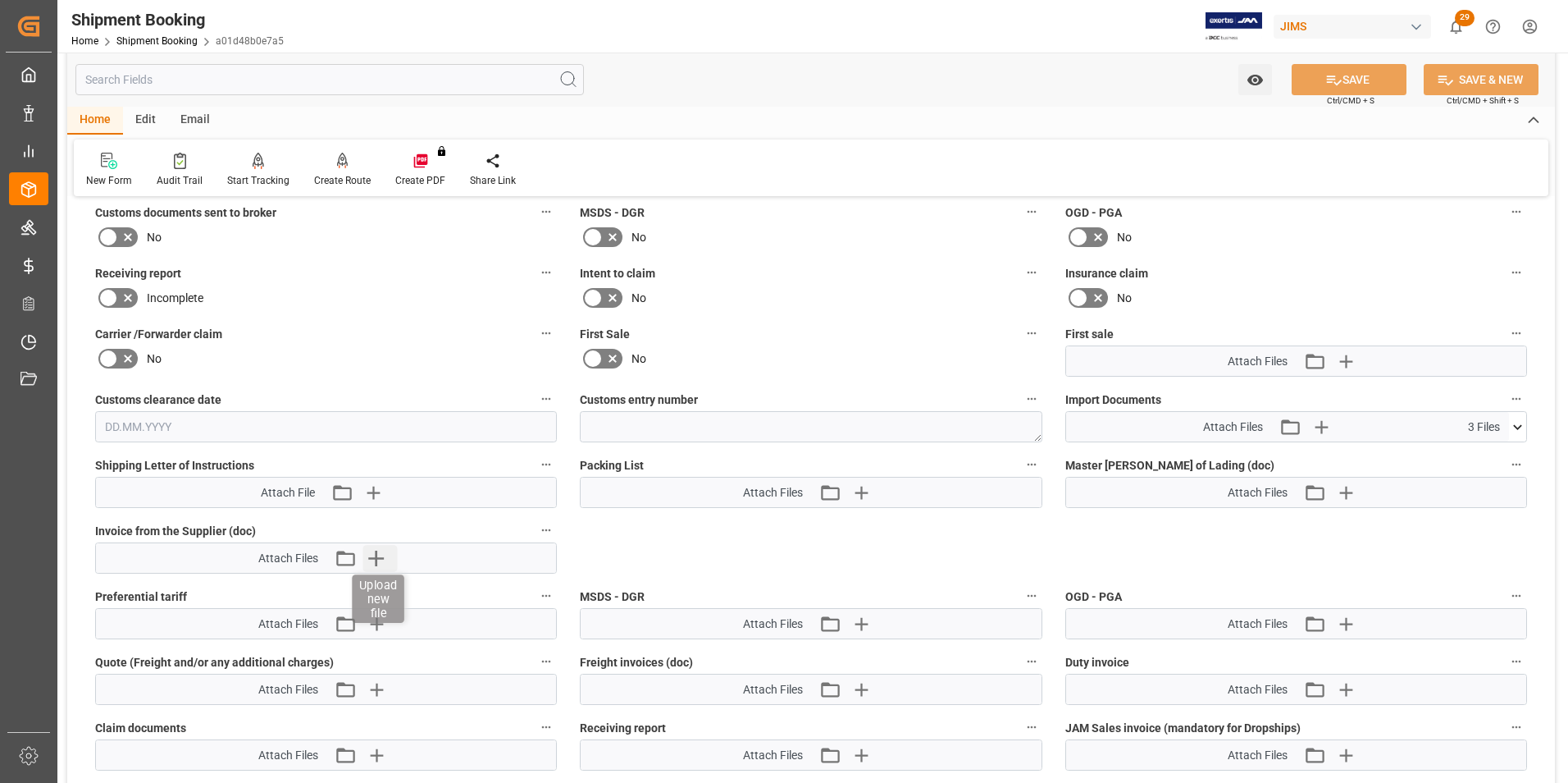
click at [369, 558] on icon "button" at bounding box center [376, 559] width 16 height 16
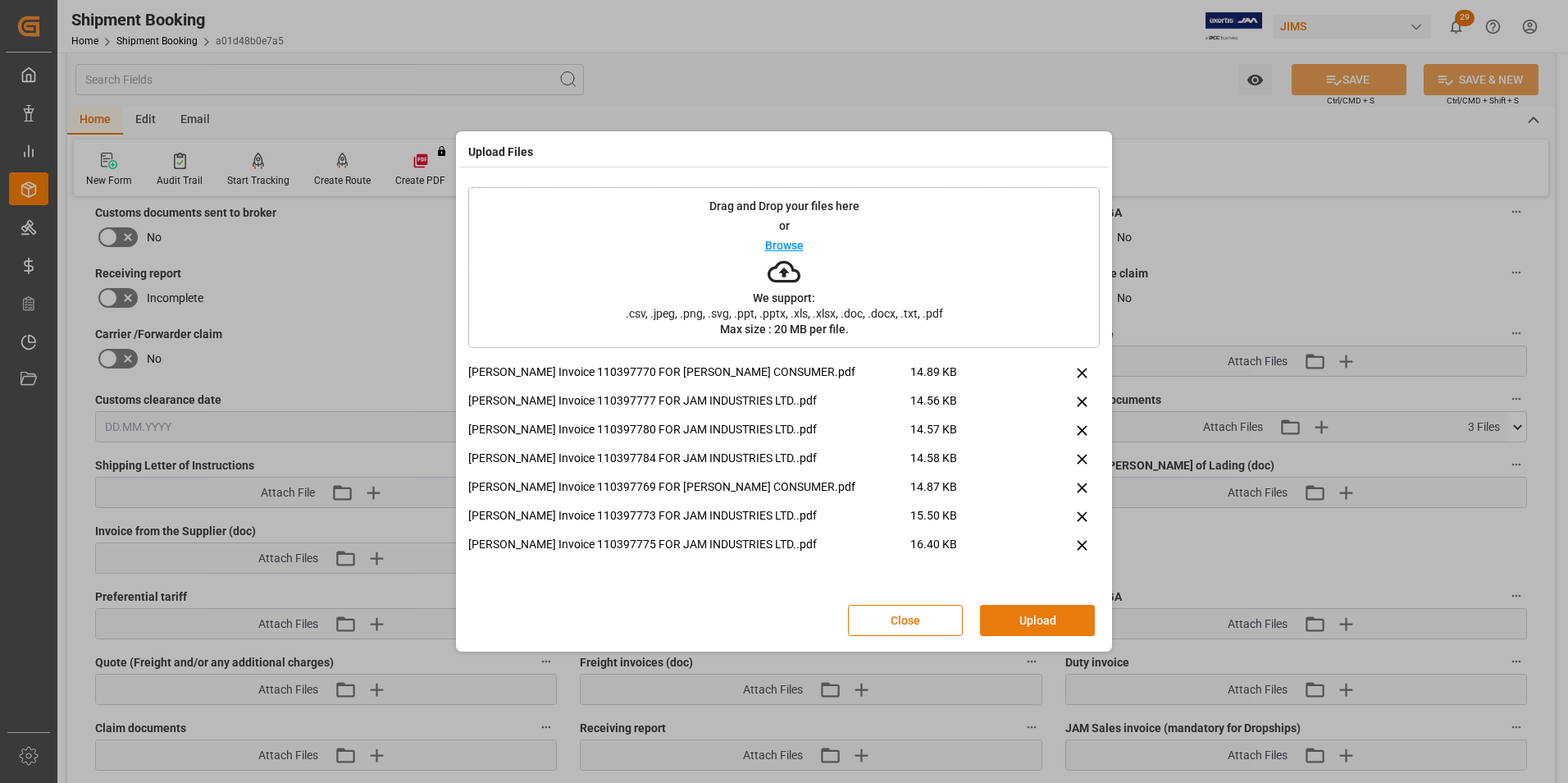
click at [1038, 626] on button "Upload" at bounding box center [1037, 620] width 115 height 31
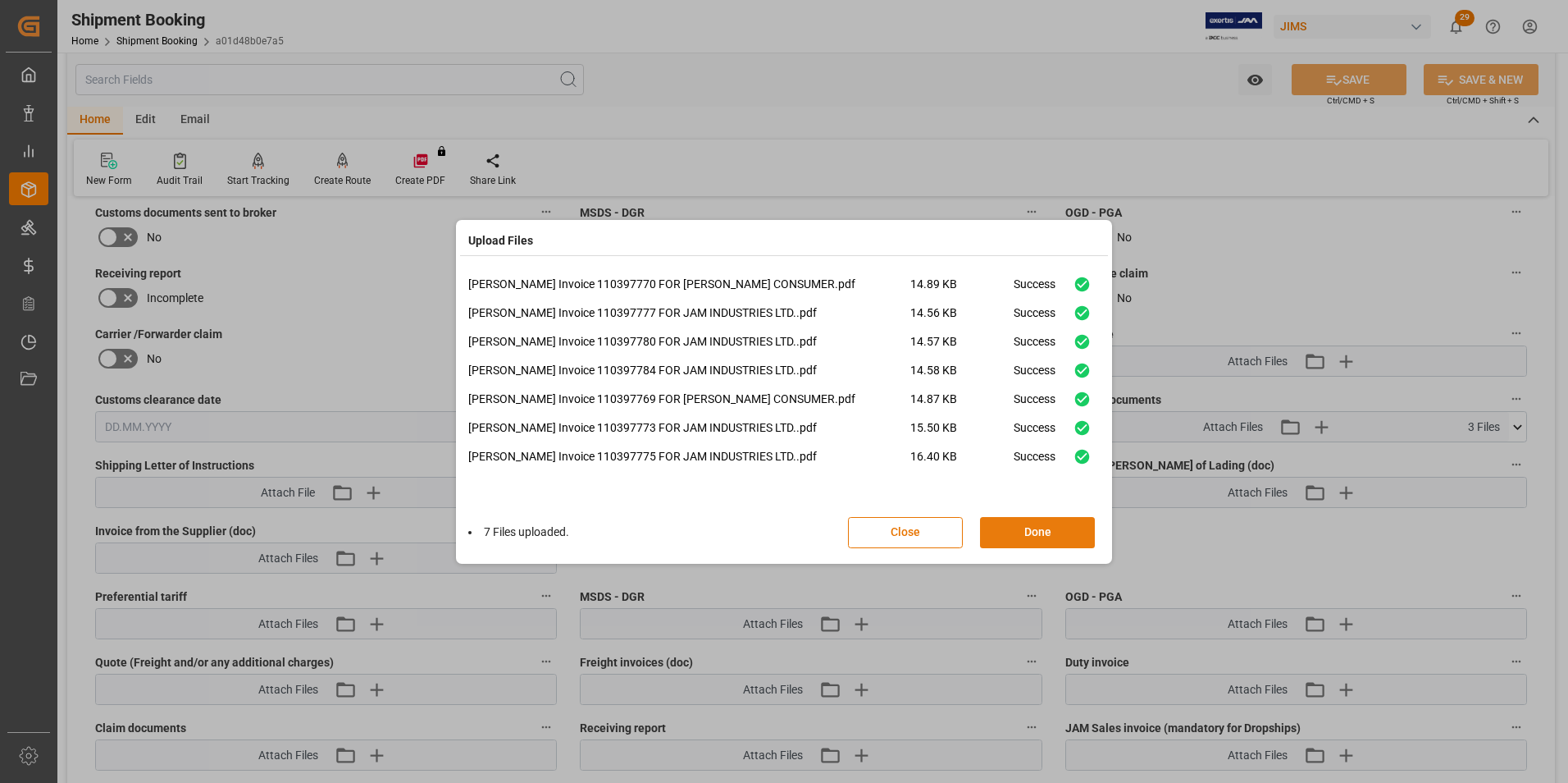
click at [1015, 533] on button "Done" at bounding box center [1037, 532] width 115 height 31
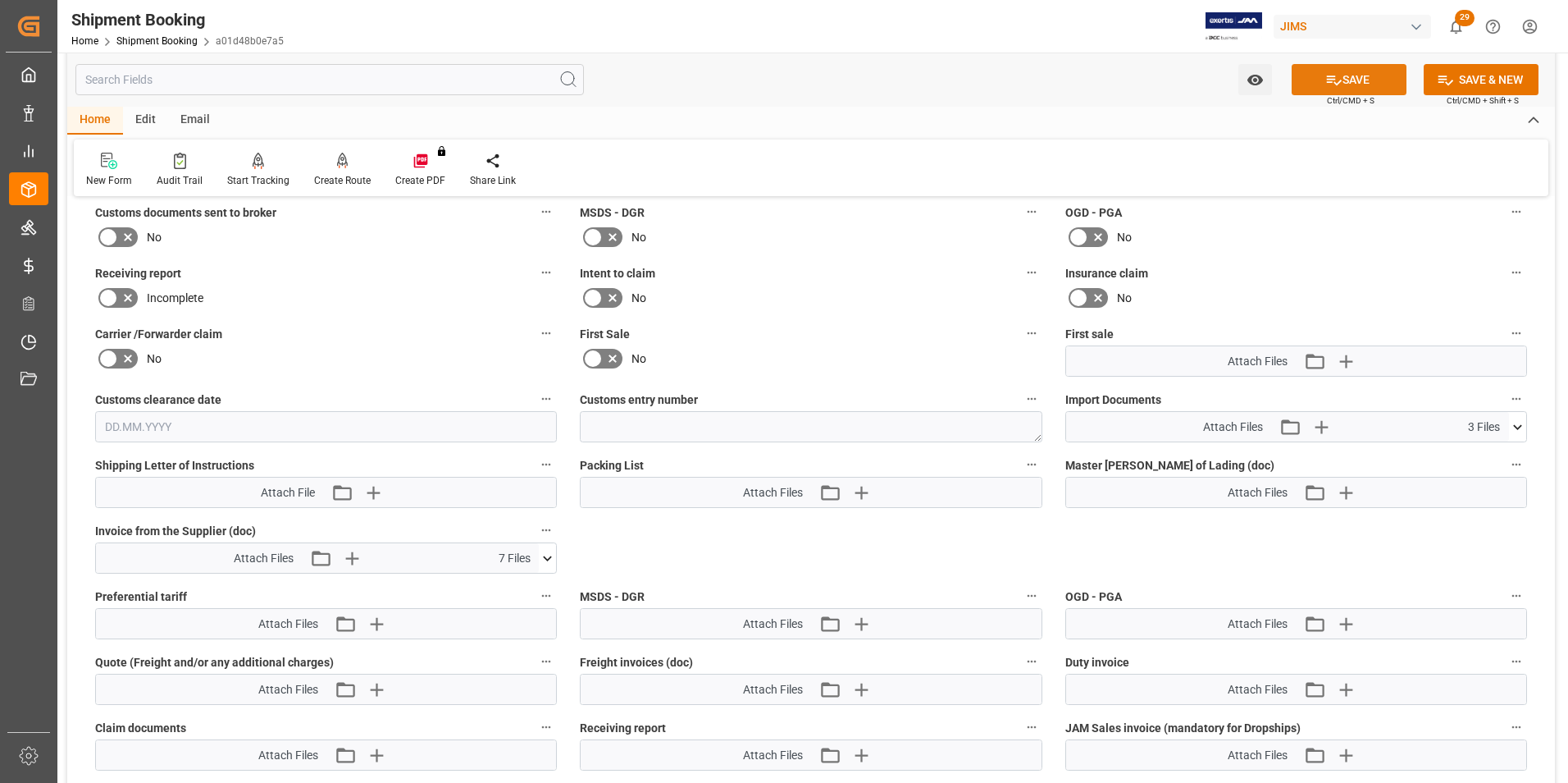
click at [1361, 79] on button "SAVE" at bounding box center [1349, 79] width 115 height 31
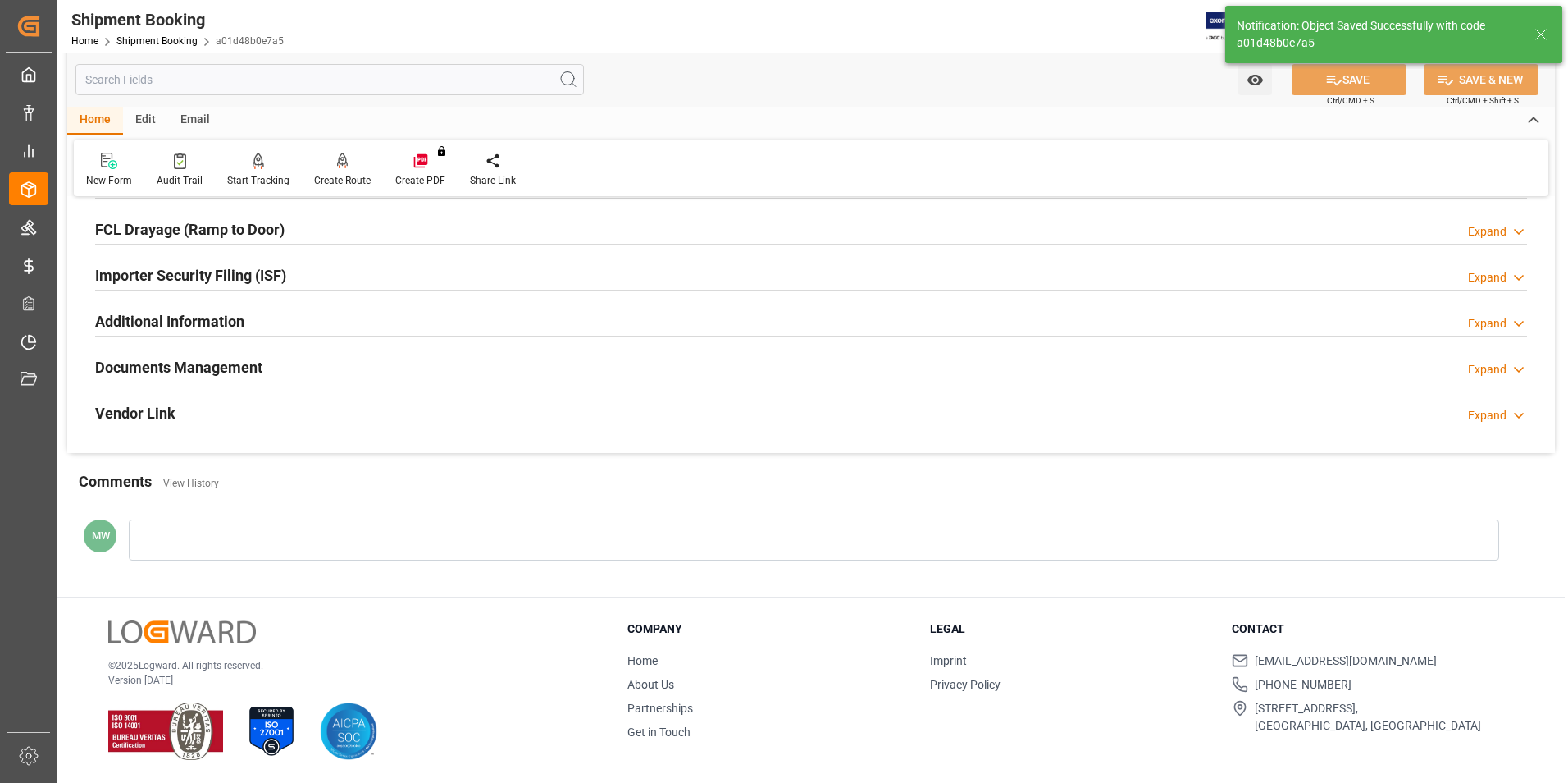
scroll to position [448, 0]
